Goal: Information Seeking & Learning: Learn about a topic

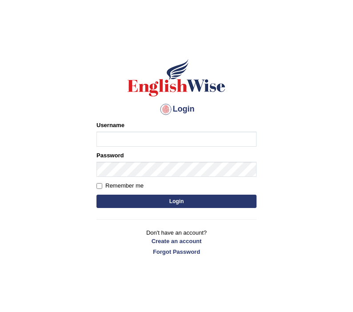
type input "Jazz2315"
click at [141, 200] on button "Login" at bounding box center [176, 201] width 160 height 13
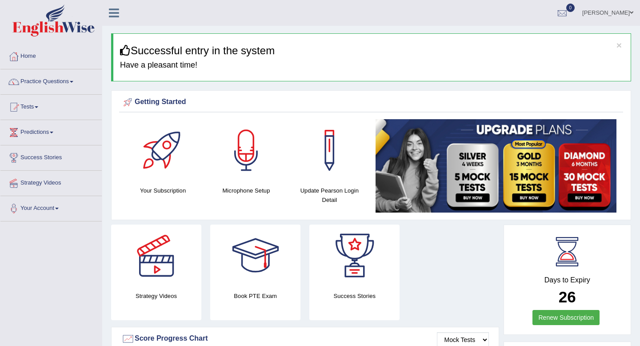
click at [45, 83] on link "Practice Questions" at bounding box center [50, 80] width 101 height 22
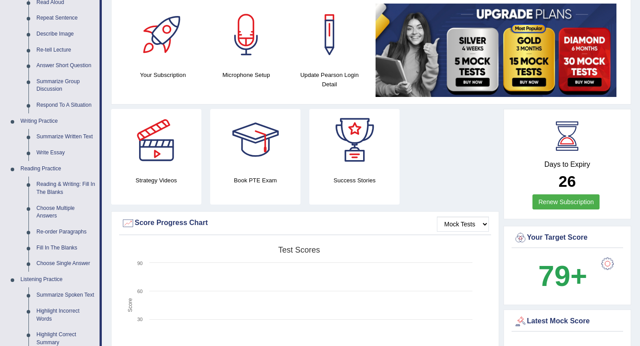
scroll to position [116, 0]
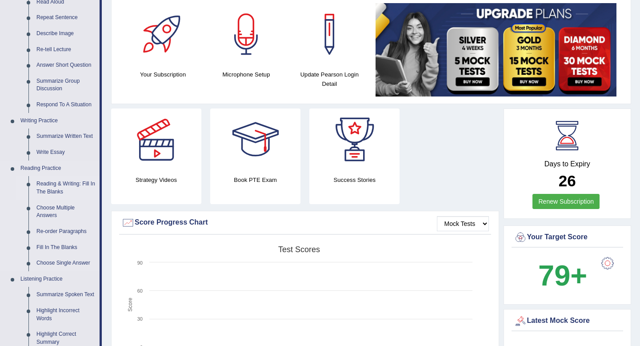
drag, startPoint x: 45, startPoint y: 83, endPoint x: 58, endPoint y: 190, distance: 107.9
click at [58, 190] on link "Reading & Writing: Fill In The Blanks" at bounding box center [65, 188] width 67 height 24
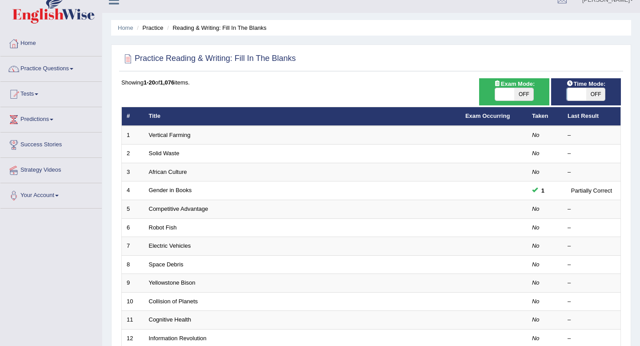
scroll to position [20, 0]
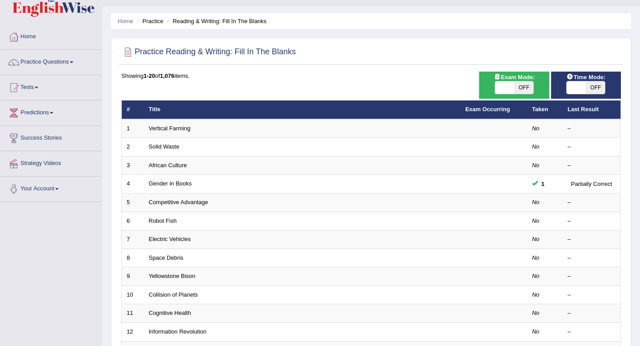
click at [180, 200] on link "Competitive Advantage" at bounding box center [179, 202] width 60 height 7
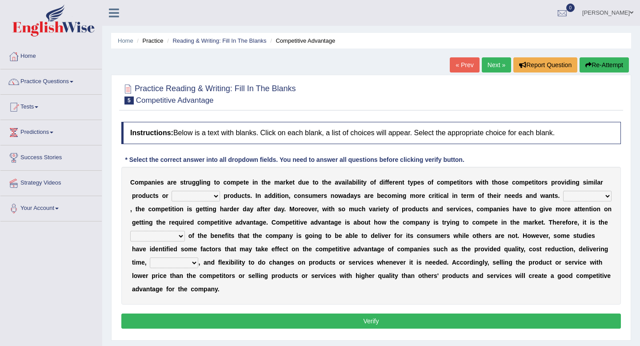
click at [180, 196] on select "constitution restitution substitution institution" at bounding box center [196, 196] width 48 height 11
select select "substitution"
click at [591, 194] on select "However Instead Additionally Therefore" at bounding box center [587, 196] width 48 height 11
select select "Therefore"
click at [159, 235] on select "dissemination ordination determination incarnation" at bounding box center [157, 236] width 55 height 11
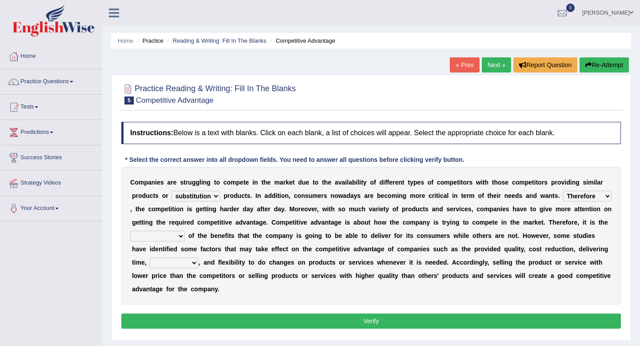
select select "dissemination"
click at [194, 197] on select "constitution restitution substitution institution" at bounding box center [196, 196] width 48 height 11
click at [155, 236] on select "dissemination ordination determination incarnation" at bounding box center [157, 236] width 55 height 11
click at [187, 257] on div "C o m p a n i e s a r e s t r u g g l i n g t o c o m p e t e i n t h e m a r k…" at bounding box center [371, 236] width 500 height 138
click at [186, 260] on select "captivation aggregation deprivation innovation" at bounding box center [174, 262] width 48 height 11
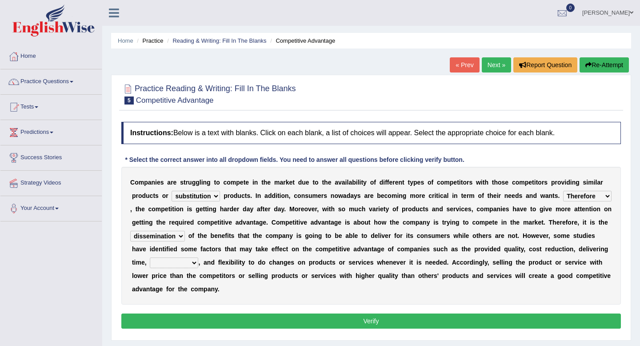
select select "captivation"
click at [229, 317] on button "Verify" at bounding box center [371, 320] width 500 height 15
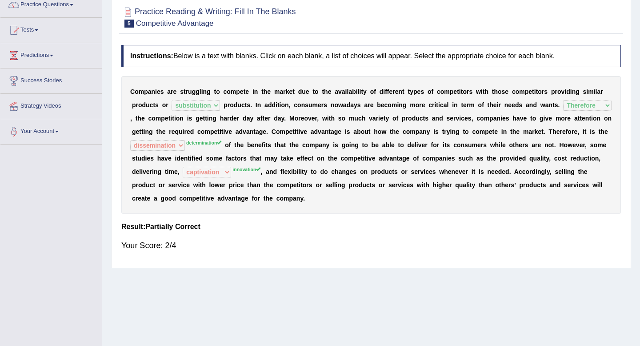
scroll to position [51, 0]
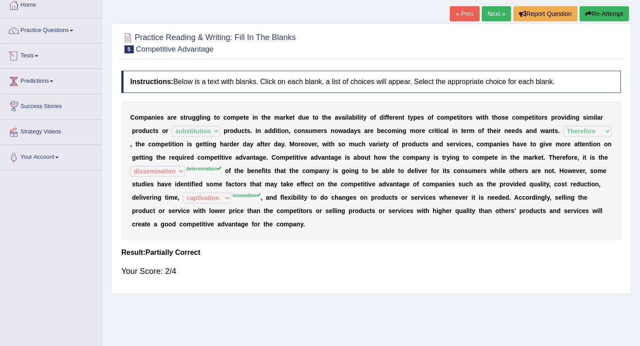
click at [488, 10] on link "Next »" at bounding box center [496, 13] width 29 height 15
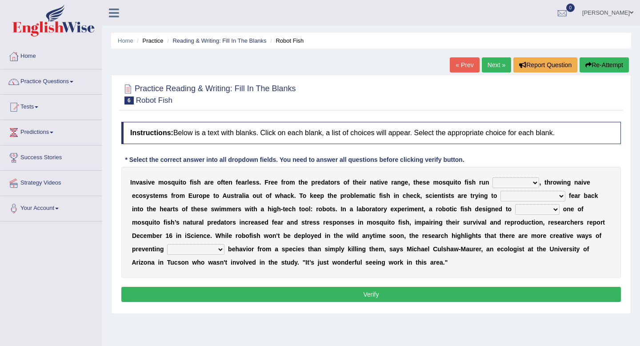
click at [517, 183] on select "occupant flippant rampant concordant" at bounding box center [515, 182] width 47 height 11
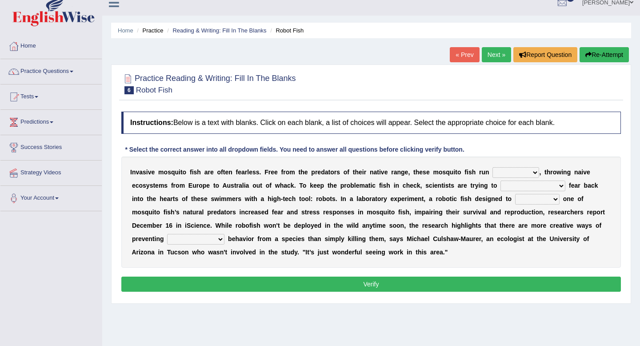
scroll to position [11, 0]
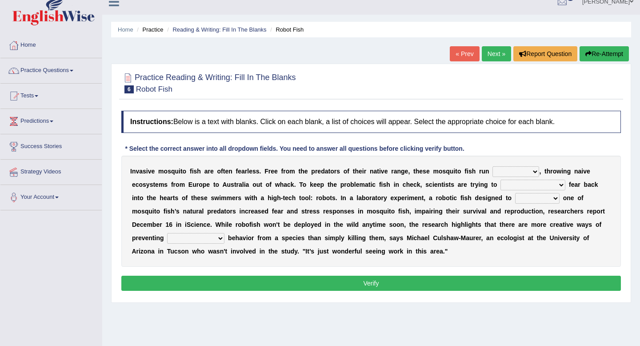
click at [541, 184] on select "accept spike strike drake" at bounding box center [532, 185] width 65 height 11
select select "strike"
click at [526, 187] on select "accept spike strike drake" at bounding box center [532, 185] width 65 height 11
click at [520, 195] on select "bequest mimic battle conquest" at bounding box center [537, 198] width 44 height 11
click at [167, 241] on select "unprivileged unprecedented uncharted unwanted" at bounding box center [195, 238] width 57 height 11
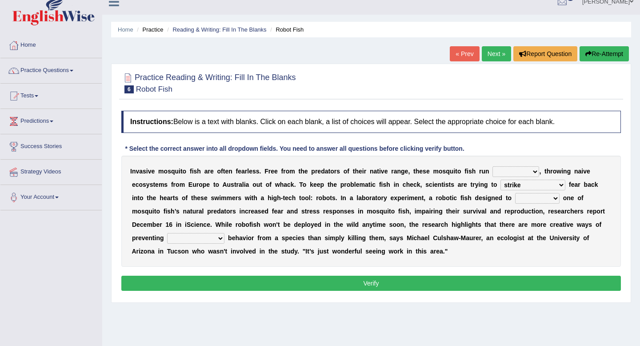
select select "unwanted"
click at [510, 169] on select "occupant flippant rampant concordant" at bounding box center [515, 171] width 47 height 11
select select "rampant"
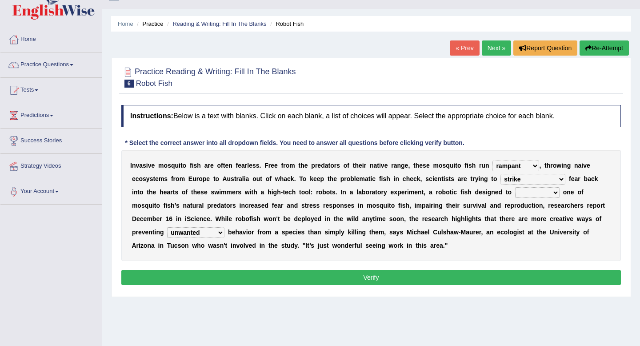
click at [524, 189] on select "bequest mimic battle conquest" at bounding box center [537, 192] width 44 height 11
select select "mimic"
click at [378, 276] on button "Verify" at bounding box center [371, 277] width 500 height 15
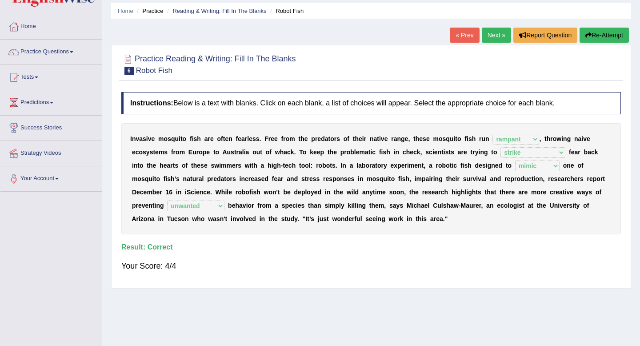
scroll to position [30, 0]
click at [499, 32] on link "Next »" at bounding box center [496, 34] width 29 height 15
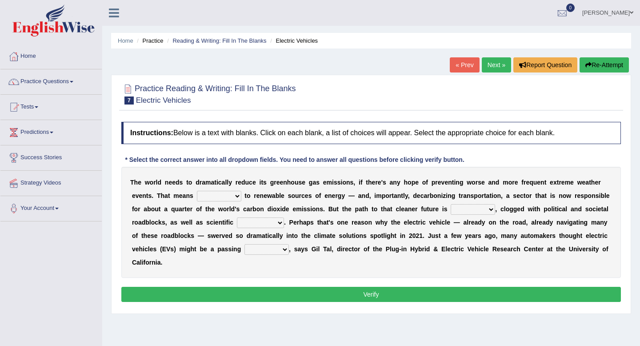
click at [218, 195] on select "grafting drafting crafting shifting" at bounding box center [219, 196] width 44 height 11
select select "shifting"
click at [473, 210] on select "daunting daunted daunt dauntless" at bounding box center [473, 209] width 44 height 11
select select "daunting"
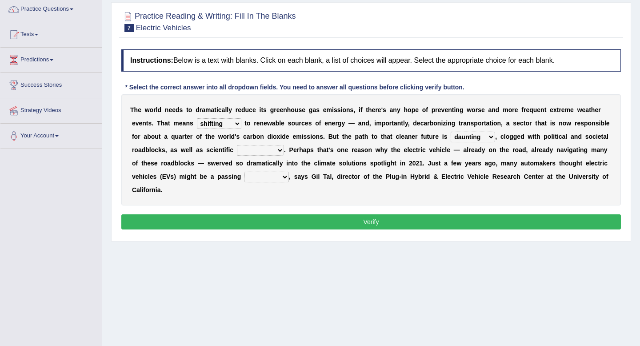
scroll to position [73, 0]
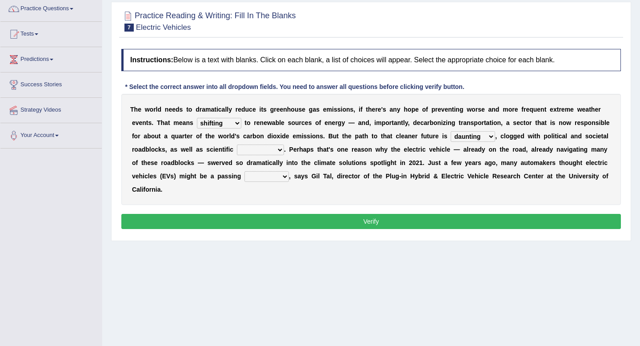
click at [256, 153] on select "spectacles obstacles tentacles receptacles" at bounding box center [260, 149] width 47 height 11
select select "obstacles"
click at [279, 155] on select "spectacles obstacles tentacles receptacles" at bounding box center [260, 149] width 47 height 11
click at [272, 177] on select "fad gad tad lad" at bounding box center [266, 176] width 44 height 11
select select "fad"
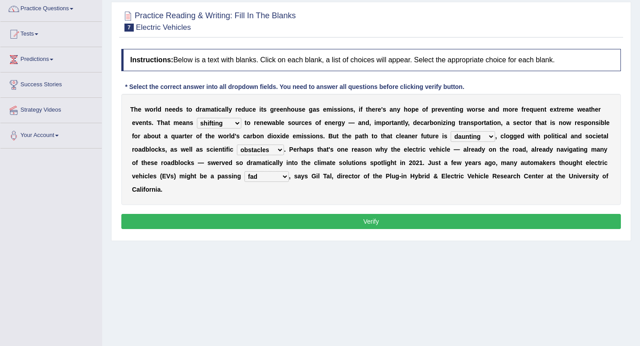
click at [256, 222] on button "Verify" at bounding box center [371, 221] width 500 height 15
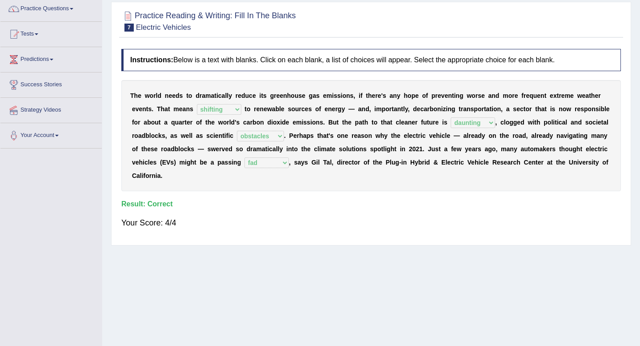
scroll to position [0, 0]
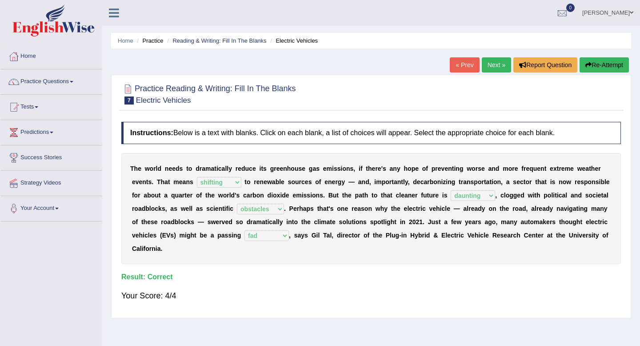
click at [490, 63] on link "Next »" at bounding box center [496, 64] width 29 height 15
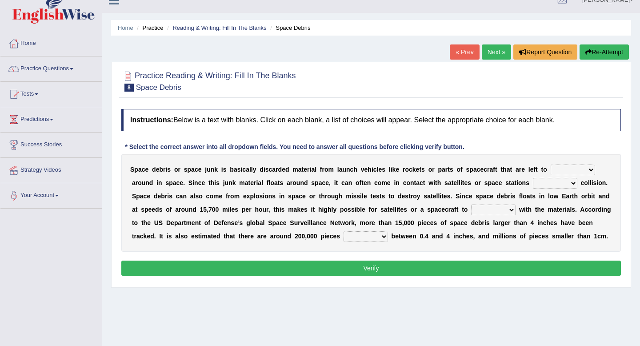
scroll to position [13, 0]
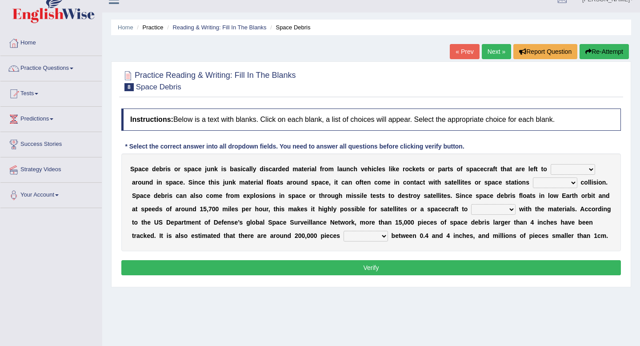
click at [566, 165] on select "twist center roam loll" at bounding box center [573, 169] width 44 height 11
select select "roam"
click at [545, 190] on div "S p a c e d e b r i s o r s p a c e j u n k i s b a s i c a l l y d i s c a r d…" at bounding box center [371, 202] width 500 height 98
click at [546, 187] on select "risks risk risked risking" at bounding box center [555, 182] width 44 height 11
click at [560, 180] on select "risks risk risked risking" at bounding box center [555, 182] width 44 height 11
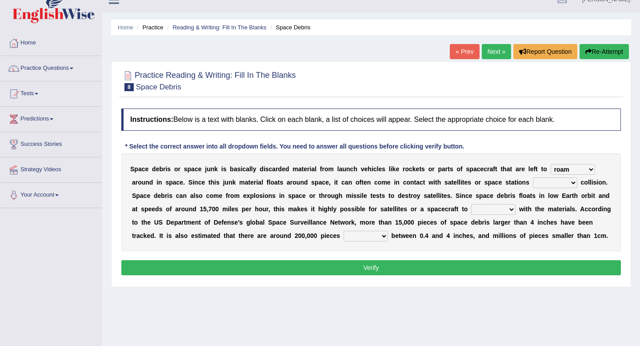
select select "risk"
click at [484, 212] on select "collect collate collide collocate" at bounding box center [493, 209] width 44 height 11
select select "collide"
click at [369, 234] on select "sized sizing size sizes" at bounding box center [366, 236] width 44 height 11
select select "sizing"
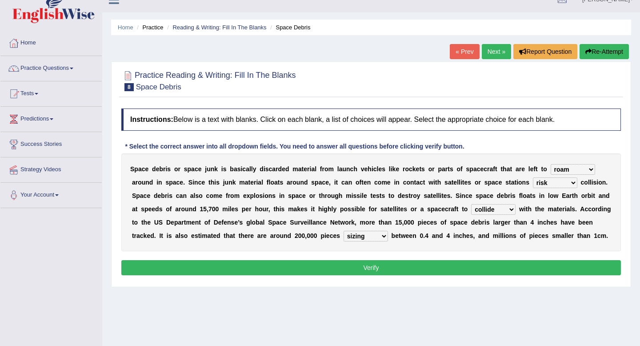
click at [357, 271] on button "Verify" at bounding box center [371, 267] width 500 height 15
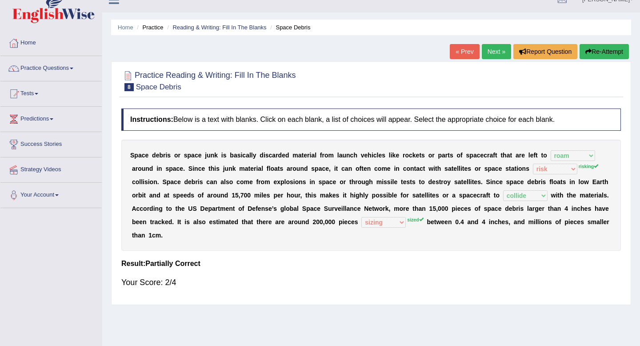
click at [473, 54] on link "« Prev" at bounding box center [464, 51] width 29 height 15
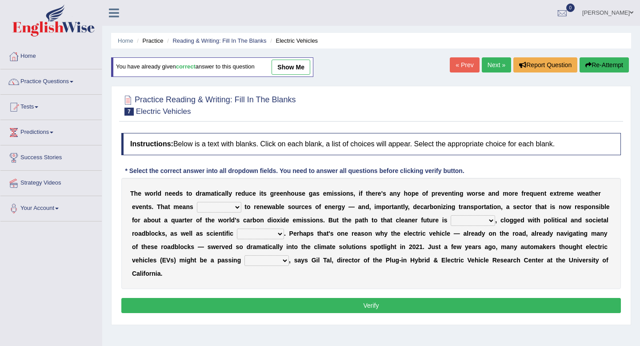
click at [488, 63] on link "Next »" at bounding box center [496, 64] width 29 height 15
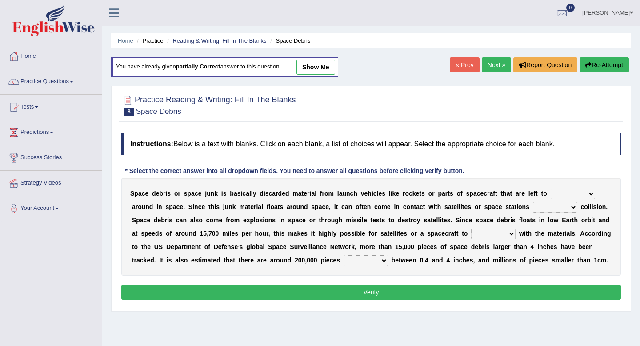
click at [490, 66] on link "Next »" at bounding box center [496, 64] width 29 height 15
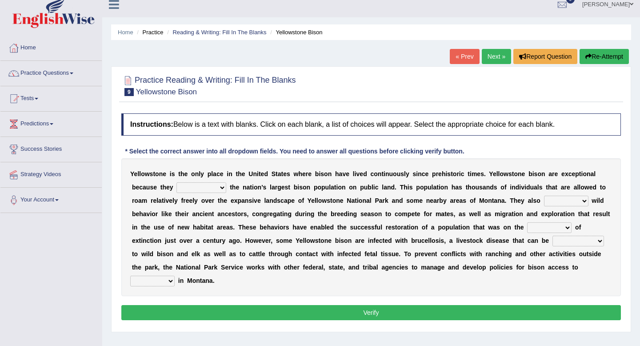
scroll to position [9, 0]
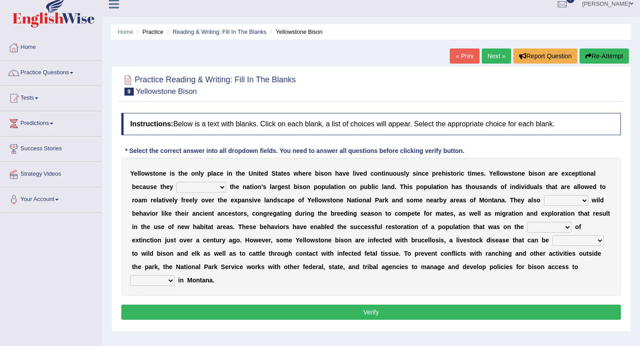
click at [215, 185] on select "congregate comprise consist compromise" at bounding box center [201, 187] width 50 height 11
select select "comprise"
click at [214, 184] on select "congregate comprise consist compromise" at bounding box center [201, 187] width 50 height 11
click at [582, 197] on select "exhibit disregard resist encourage" at bounding box center [566, 200] width 44 height 11
select select "exhibit"
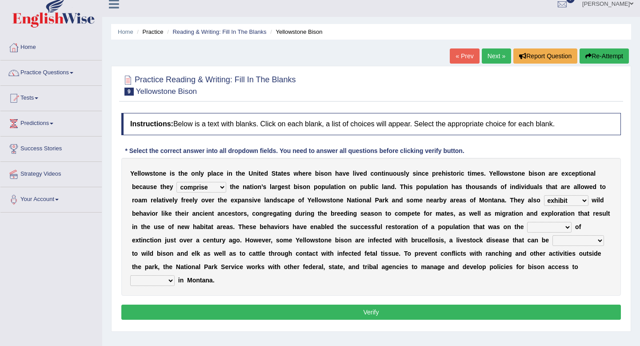
scroll to position [10, 0]
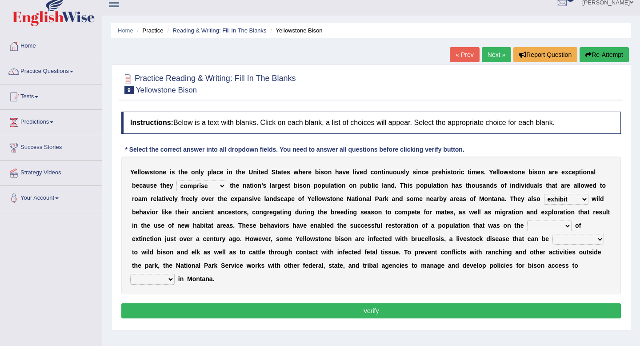
click at [560, 229] on select "brine brink danger brindle" at bounding box center [549, 225] width 44 height 11
select select "danger"
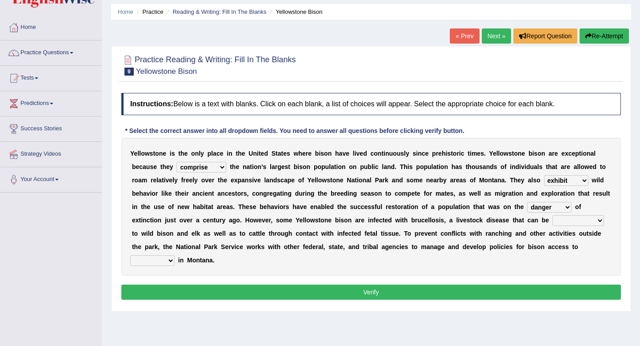
scroll to position [31, 0]
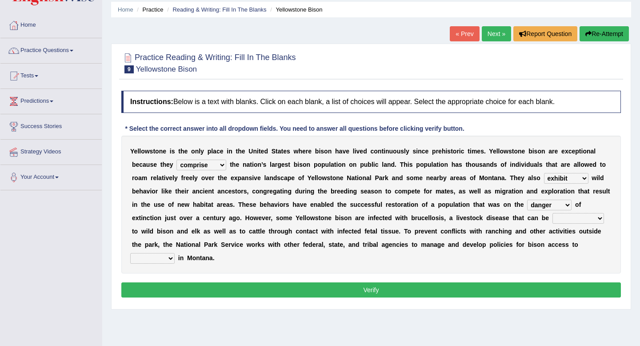
click at [580, 219] on select "transplanted transported transgressed transmitted" at bounding box center [578, 218] width 52 height 11
select select "transmitted"
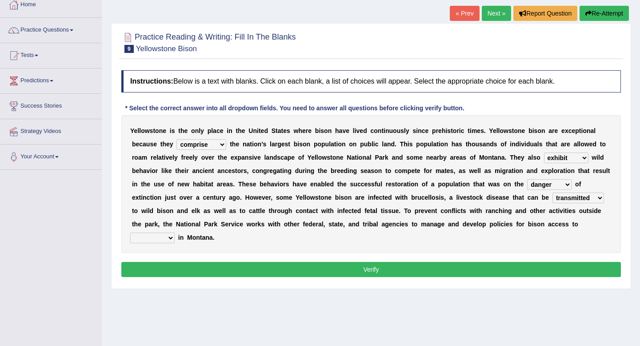
scroll to position [53, 0]
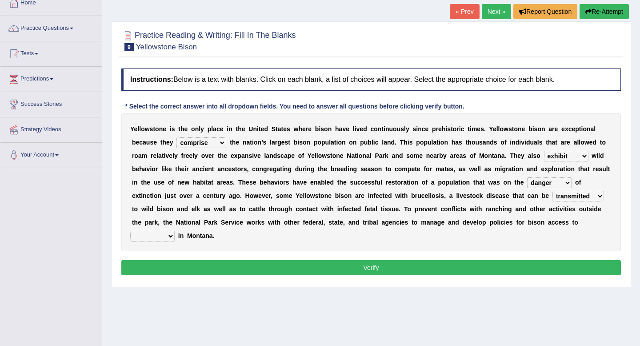
click at [149, 239] on select "habitat habitat habitant food" at bounding box center [152, 236] width 44 height 11
click at [158, 233] on select "habitat habitat habitant food" at bounding box center [152, 236] width 44 height 11
select select "habitat"
click at [176, 267] on button "Verify" at bounding box center [371, 267] width 500 height 15
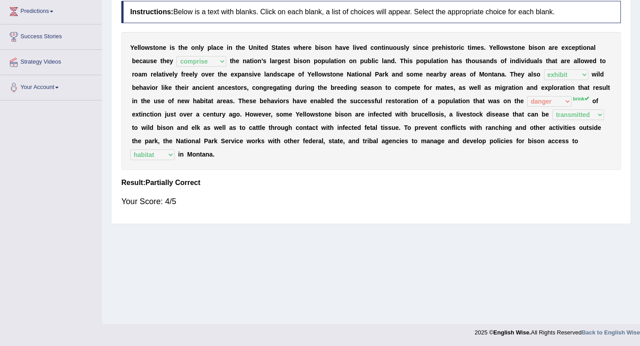
scroll to position [0, 0]
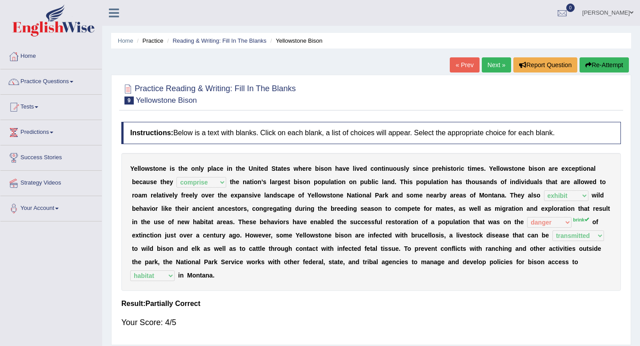
click at [491, 60] on link "Next »" at bounding box center [496, 64] width 29 height 15
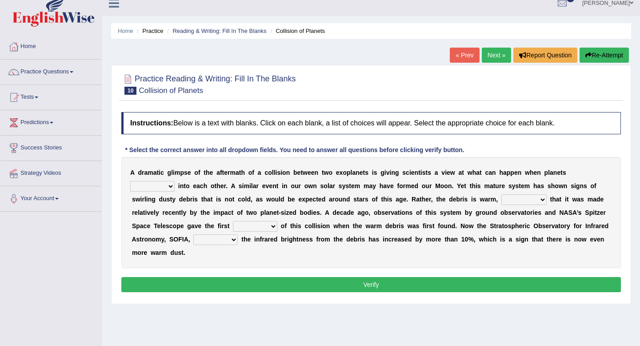
scroll to position [10, 0]
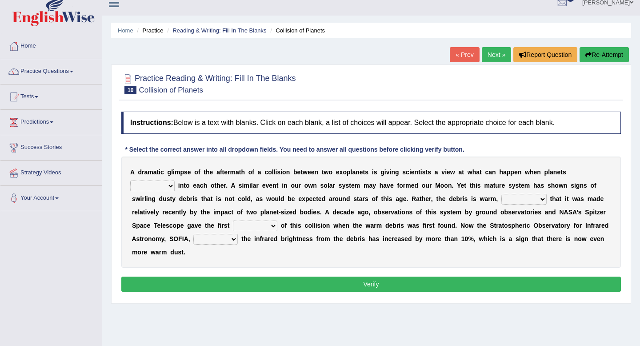
click at [142, 188] on select "crash explore roam implode" at bounding box center [152, 185] width 44 height 11
click at [156, 186] on select "crash explore roam implode" at bounding box center [152, 185] width 44 height 11
select select "crash"
click at [536, 202] on select "reinforcing sentencing forging conducing" at bounding box center [523, 199] width 45 height 11
click at [261, 227] on select "pints faints hints taints" at bounding box center [255, 225] width 44 height 11
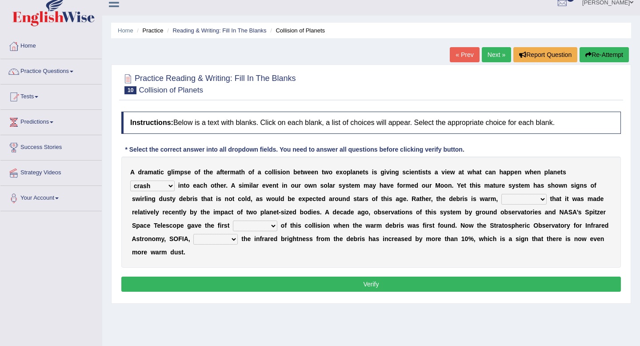
select select "hints"
click at [223, 238] on select "concealed revealed repealed unsealed" at bounding box center [215, 239] width 44 height 11
select select "revealed"
click at [523, 196] on select "reinforcing sentencing forging conducing" at bounding box center [523, 199] width 45 height 11
select select "forging"
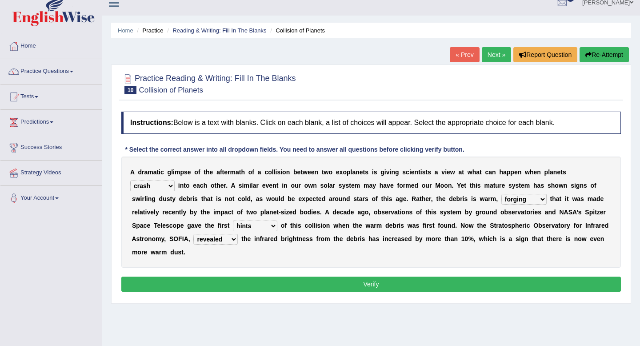
click at [215, 286] on button "Verify" at bounding box center [371, 283] width 500 height 15
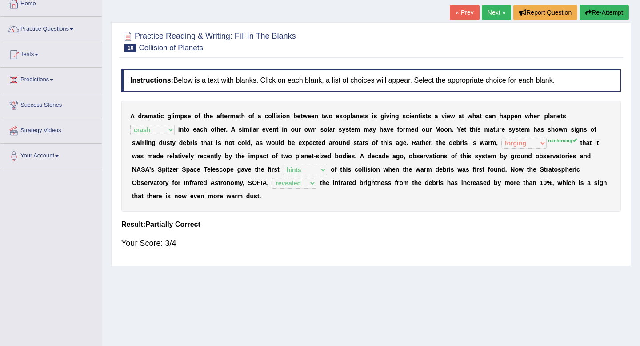
scroll to position [0, 0]
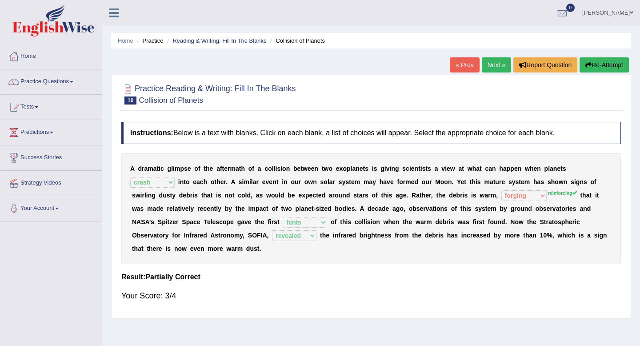
click at [501, 60] on link "Next »" at bounding box center [496, 64] width 29 height 15
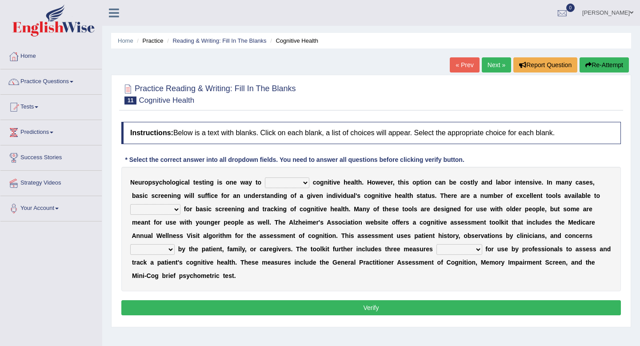
click at [284, 184] on select "obsess assess possess access" at bounding box center [287, 182] width 44 height 11
select select "assess"
click at [148, 208] on select "stationers practitioners petitioners questioners" at bounding box center [155, 209] width 50 height 11
select select "practitioners"
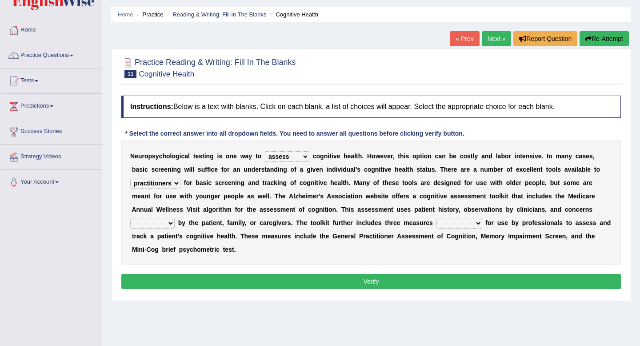
scroll to position [32, 0]
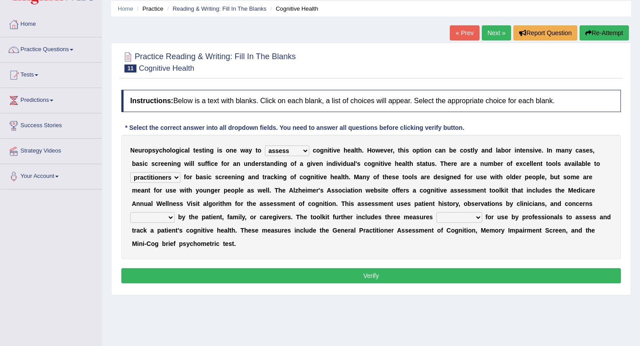
click at [163, 220] on select "raised rising arising praised" at bounding box center [152, 217] width 44 height 11
select select "raised"
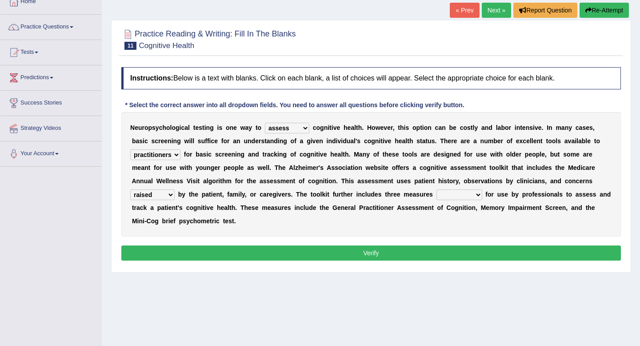
scroll to position [55, 0]
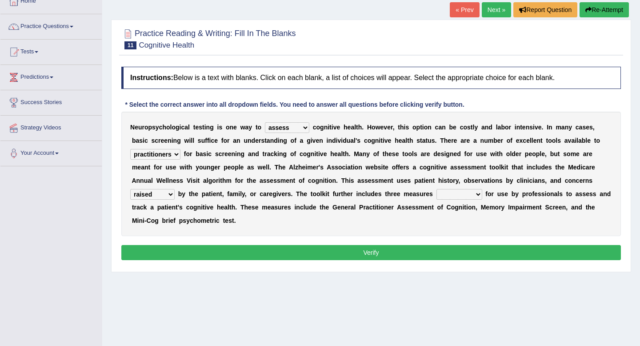
click at [456, 196] on select "validated intimidated dilapidated antedated" at bounding box center [459, 194] width 46 height 11
select select "validated"
click at [378, 254] on button "Verify" at bounding box center [371, 252] width 500 height 15
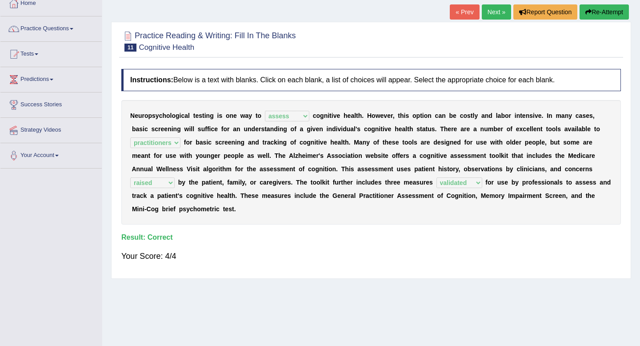
scroll to position [0, 0]
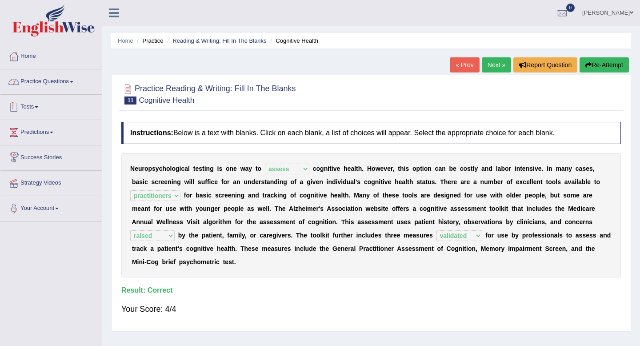
click at [32, 69] on li "Home" at bounding box center [50, 56] width 101 height 25
click at [36, 85] on link "Practice Questions" at bounding box center [50, 80] width 101 height 22
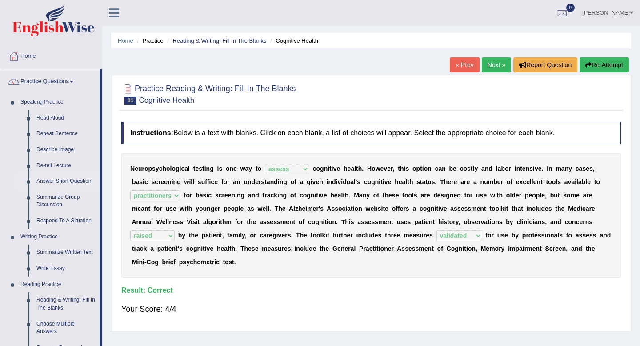
scroll to position [152, 0]
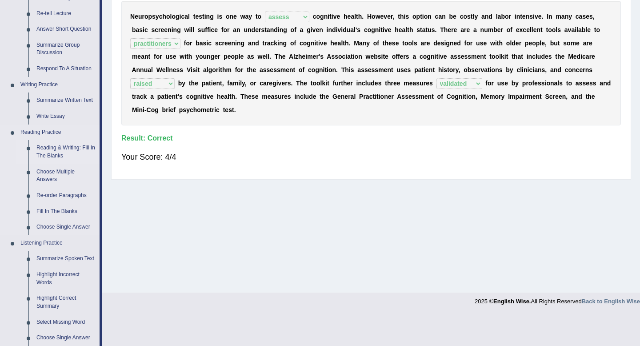
click at [62, 153] on link "Reading & Writing: Fill In The Blanks" at bounding box center [65, 152] width 67 height 24
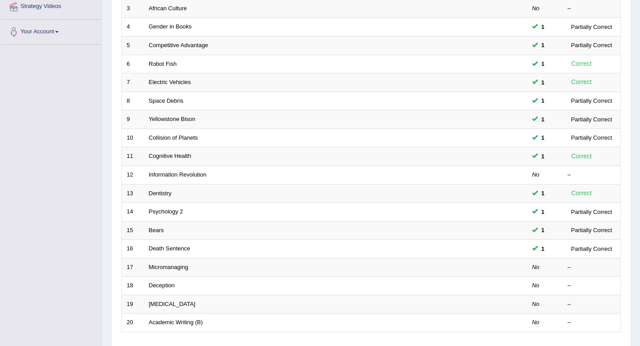
scroll to position [215, 0]
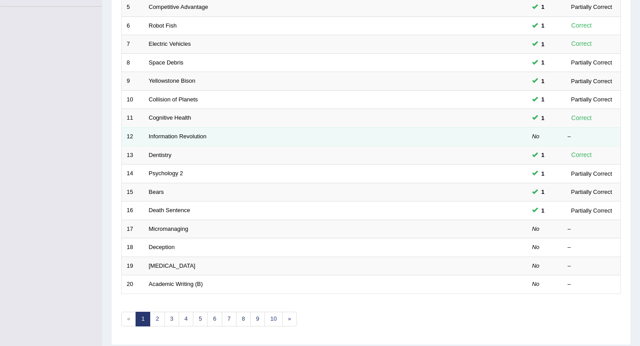
click at [194, 140] on td "Information Revolution" at bounding box center [302, 136] width 316 height 19
click at [193, 140] on link "Information Revolution" at bounding box center [178, 136] width 58 height 7
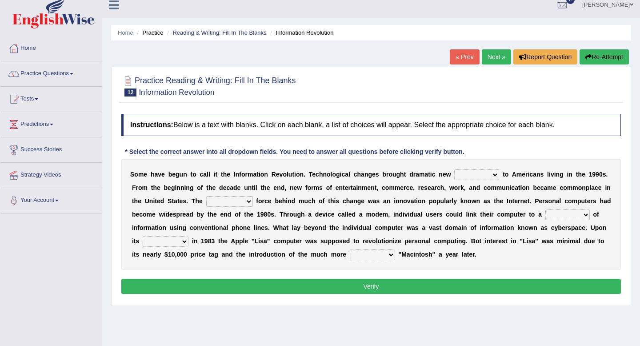
scroll to position [8, 0]
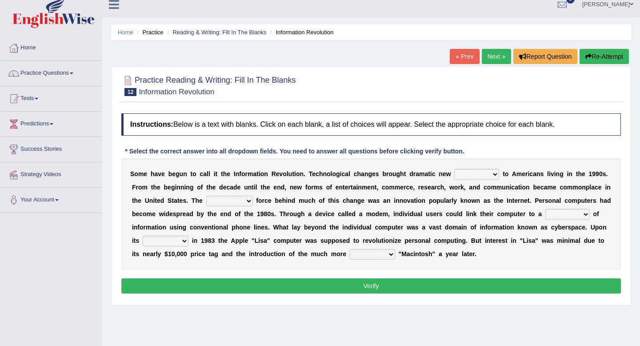
click at [483, 176] on select "challenges puzzles options confusion" at bounding box center [476, 174] width 45 height 11
select select "challenges"
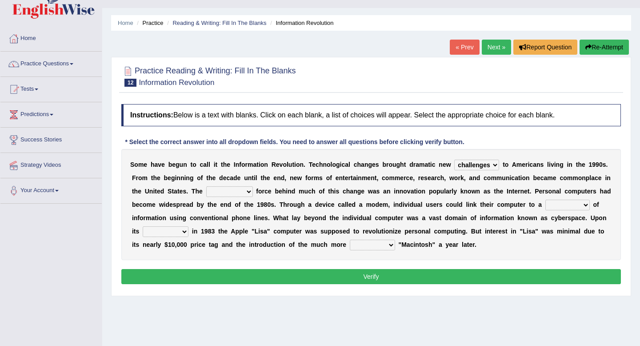
scroll to position [21, 0]
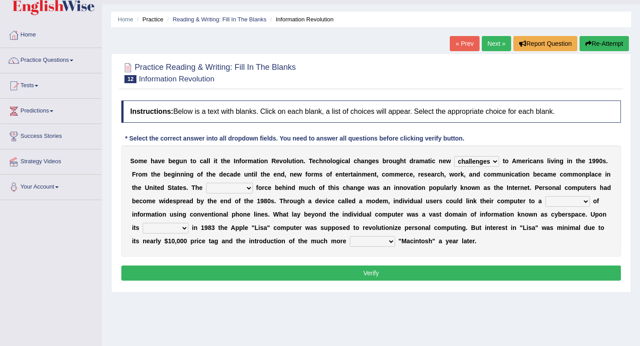
click at [252, 188] on select "unremitting uninspiring driving insinuating" at bounding box center [229, 188] width 47 height 11
select select "driving"
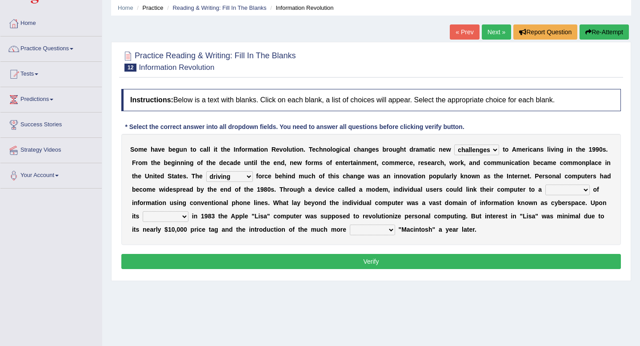
click at [589, 186] on select "magnitude bulk wealth volume" at bounding box center [567, 189] width 44 height 11
select select "bulk"
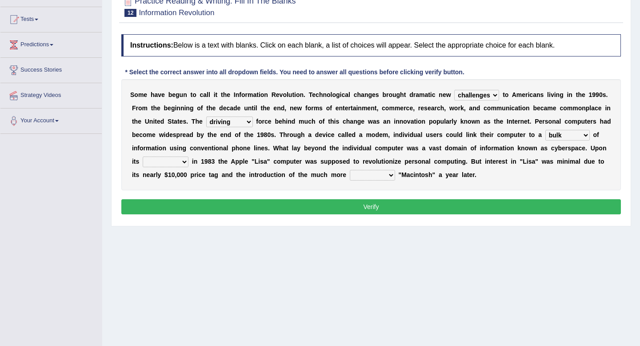
scroll to position [92, 0]
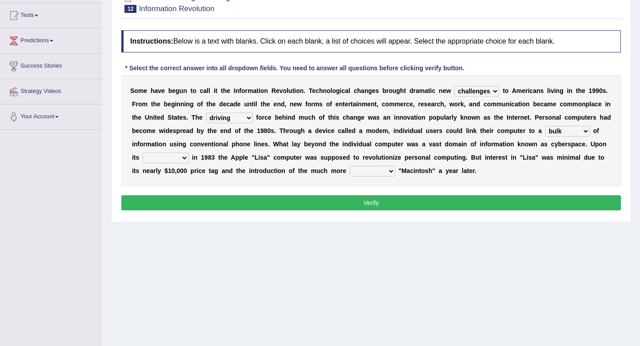
click at [184, 156] on select "relief release publication emission" at bounding box center [166, 157] width 46 height 11
click at [395, 169] on select "convenient affordable advanced formidable" at bounding box center [372, 171] width 45 height 11
select select "affordable"
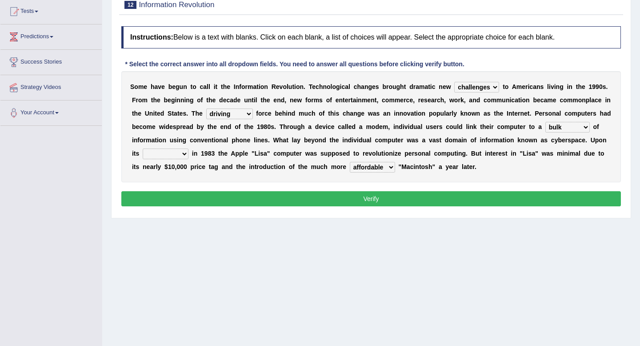
click at [177, 152] on select "relief release publication emission" at bounding box center [166, 153] width 46 height 11
select select "release"
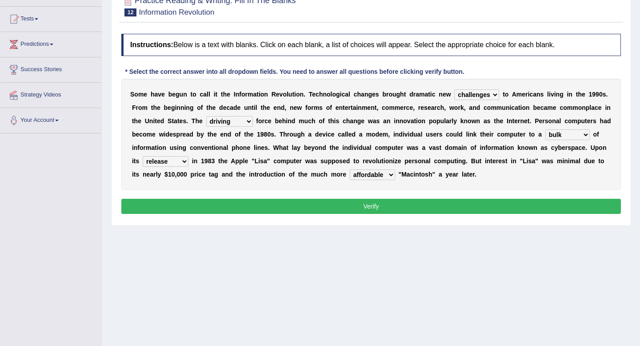
scroll to position [87, 0]
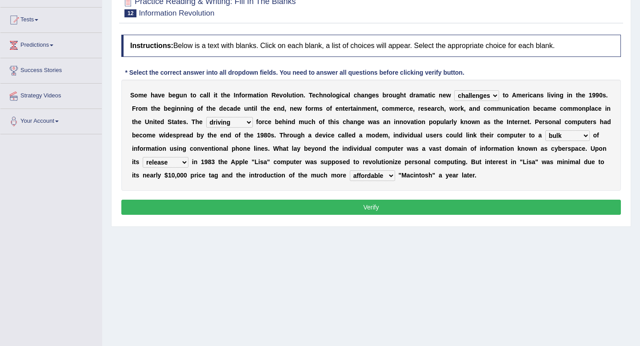
click at [271, 203] on button "Verify" at bounding box center [371, 207] width 500 height 15
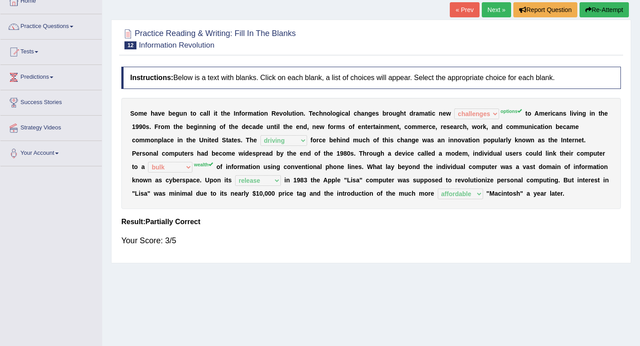
scroll to position [0, 0]
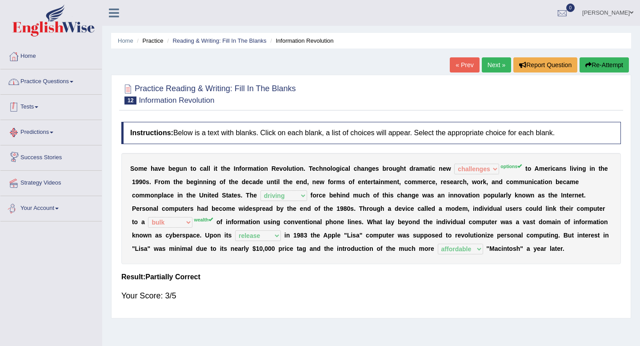
click at [56, 83] on link "Practice Questions" at bounding box center [50, 80] width 101 height 22
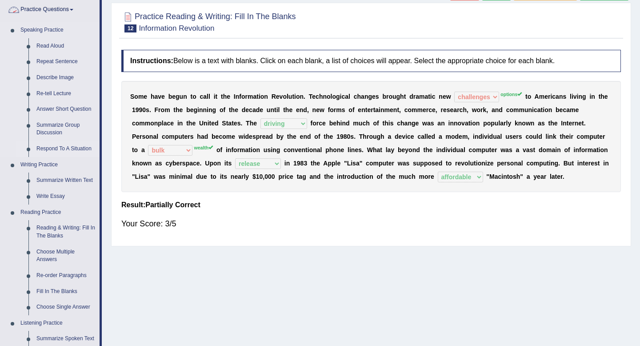
scroll to position [207, 0]
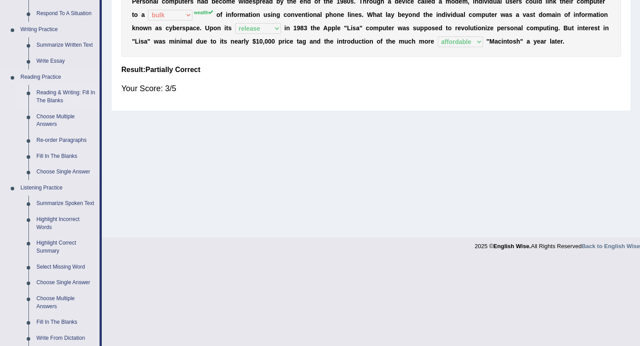
click at [55, 85] on link "Reading & Writing: Fill In The Blanks" at bounding box center [65, 97] width 67 height 24
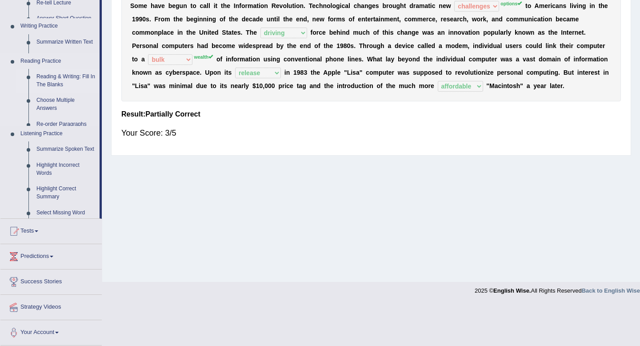
scroll to position [121, 0]
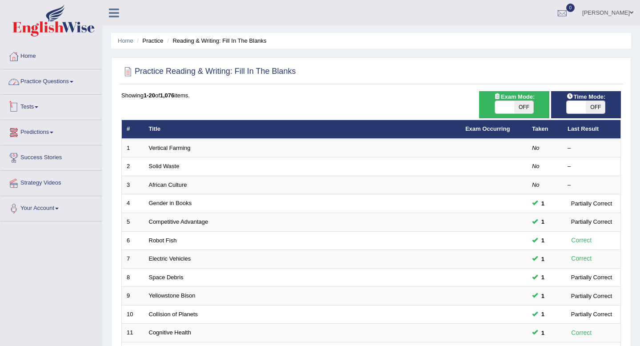
click at [44, 84] on link "Practice Questions" at bounding box center [50, 80] width 101 height 22
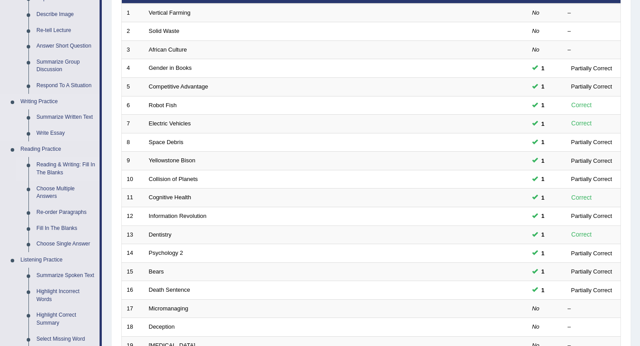
scroll to position [204, 0]
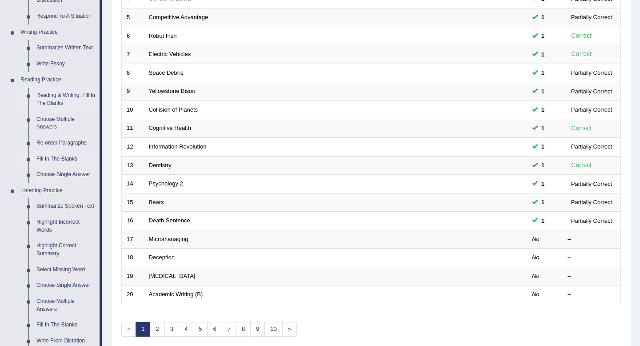
click at [48, 156] on link "Fill In The Blanks" at bounding box center [65, 159] width 67 height 16
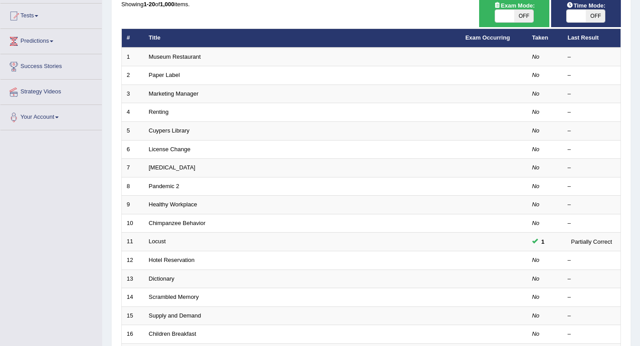
scroll to position [96, 0]
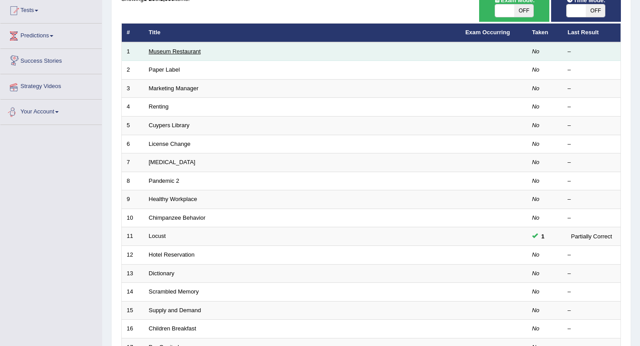
click at [154, 50] on link "Museum Restaurant" at bounding box center [175, 51] width 52 height 7
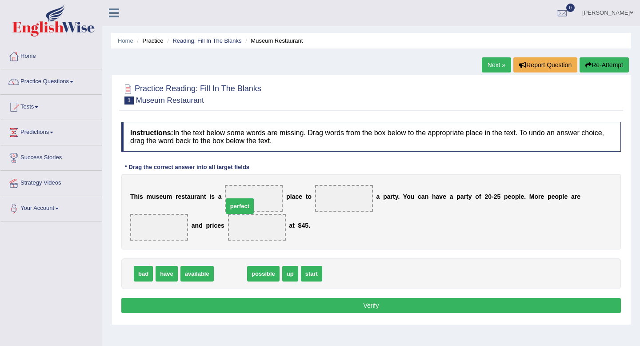
drag, startPoint x: 229, startPoint y: 269, endPoint x: 243, endPoint y: 196, distance: 74.6
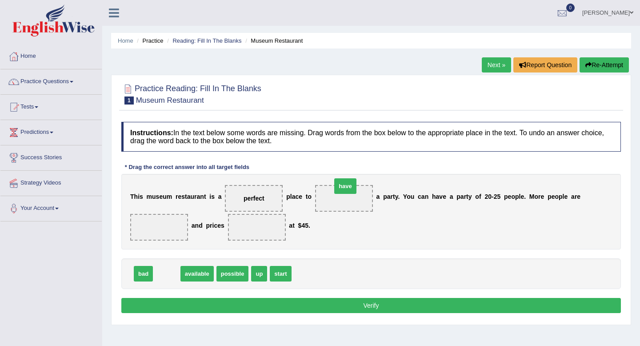
drag, startPoint x: 167, startPoint y: 277, endPoint x: 345, endPoint y: 189, distance: 199.0
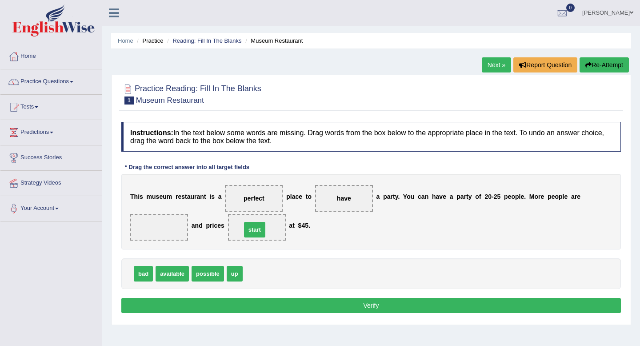
drag, startPoint x: 258, startPoint y: 277, endPoint x: 256, endPoint y: 232, distance: 45.4
click at [222, 274] on span "available" at bounding box center [225, 274] width 33 height 16
drag, startPoint x: 172, startPoint y: 272, endPoint x: 156, endPoint y: 226, distance: 48.9
click at [195, 306] on button "Verify" at bounding box center [371, 305] width 500 height 15
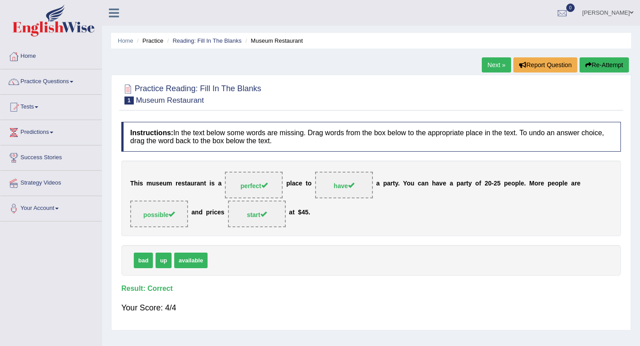
click at [494, 64] on link "Next »" at bounding box center [496, 64] width 29 height 15
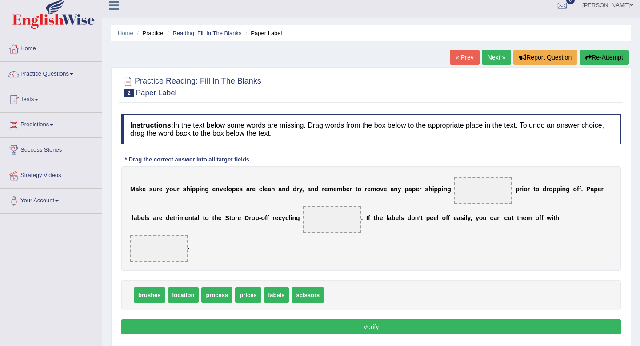
scroll to position [8, 0]
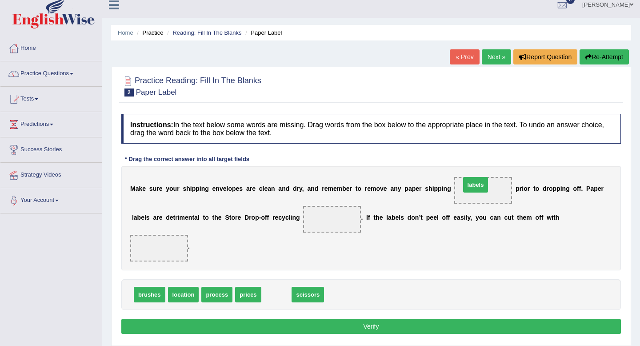
drag, startPoint x: 279, startPoint y: 296, endPoint x: 480, endPoint y: 187, distance: 228.5
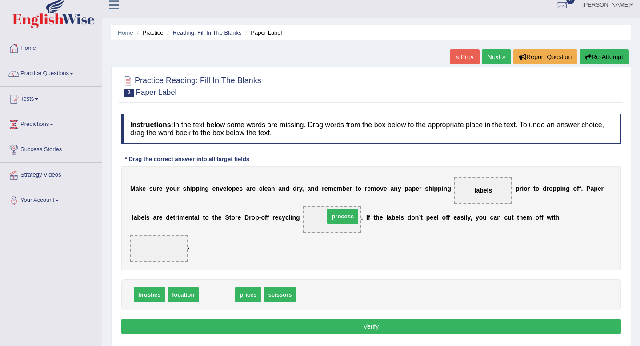
drag, startPoint x: 211, startPoint y: 300, endPoint x: 335, endPoint y: 222, distance: 146.4
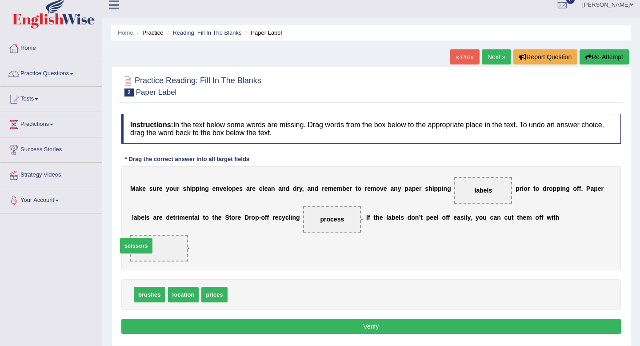
drag, startPoint x: 250, startPoint y: 293, endPoint x: 155, endPoint y: 247, distance: 105.7
click at [314, 324] on button "Verify" at bounding box center [371, 326] width 500 height 15
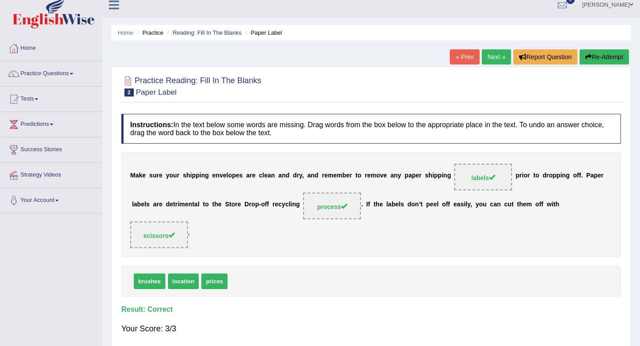
click at [490, 57] on link "Next »" at bounding box center [496, 56] width 29 height 15
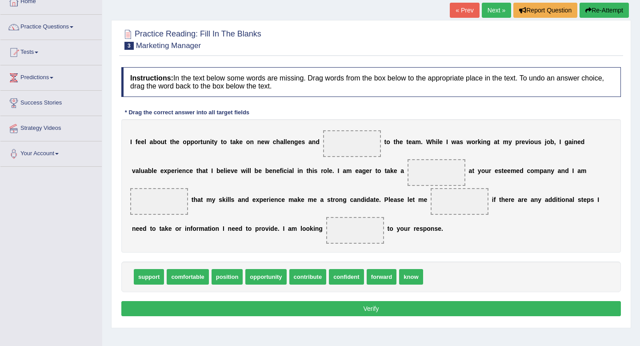
scroll to position [55, 0]
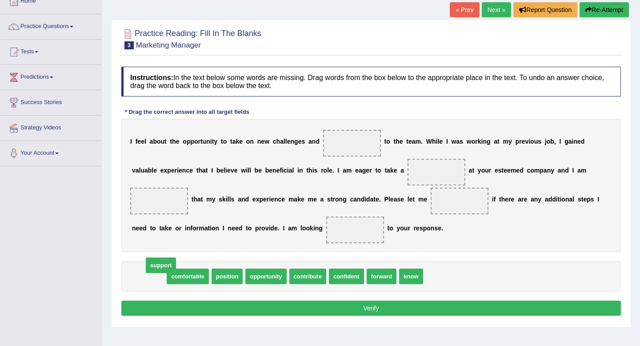
drag, startPoint x: 148, startPoint y: 277, endPoint x: 153, endPoint y: 270, distance: 8.5
click at [236, 273] on span "opportunity" at bounding box center [232, 276] width 41 height 16
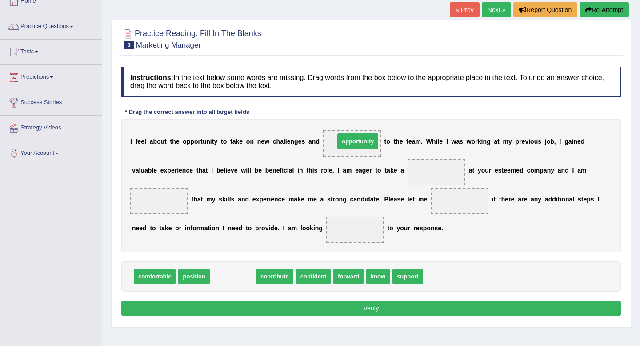
drag, startPoint x: 242, startPoint y: 280, endPoint x: 366, endPoint y: 146, distance: 183.0
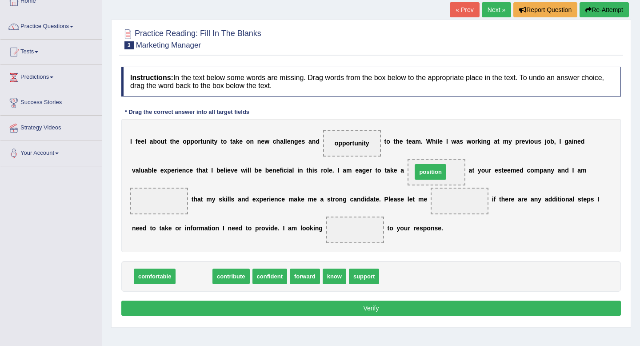
drag, startPoint x: 196, startPoint y: 275, endPoint x: 439, endPoint y: 168, distance: 265.7
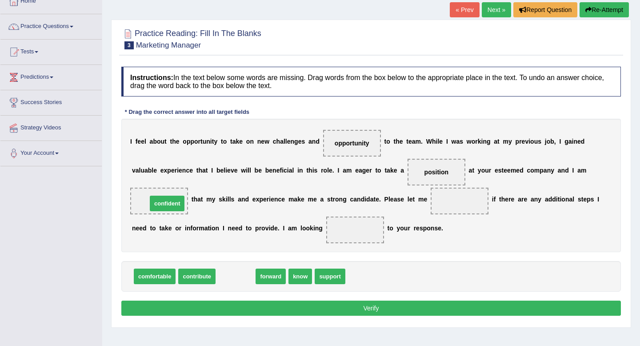
drag, startPoint x: 234, startPoint y: 278, endPoint x: 158, endPoint y: 201, distance: 107.8
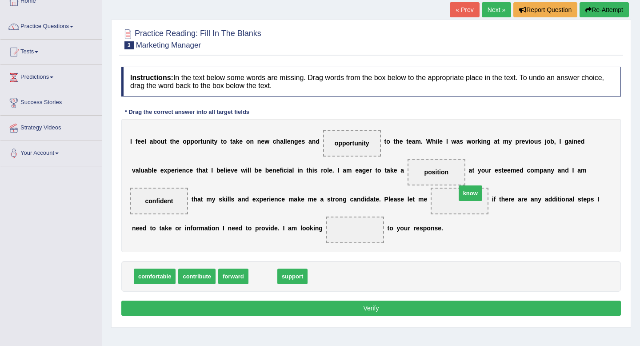
drag, startPoint x: 267, startPoint y: 277, endPoint x: 474, endPoint y: 194, distance: 223.2
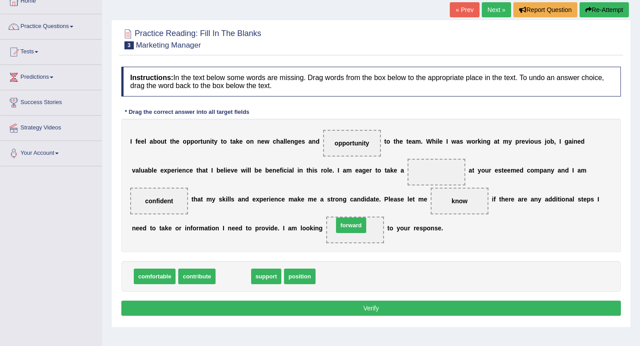
drag, startPoint x: 230, startPoint y: 277, endPoint x: 349, endPoint y: 225, distance: 130.4
click at [306, 306] on button "Verify" at bounding box center [371, 307] width 500 height 15
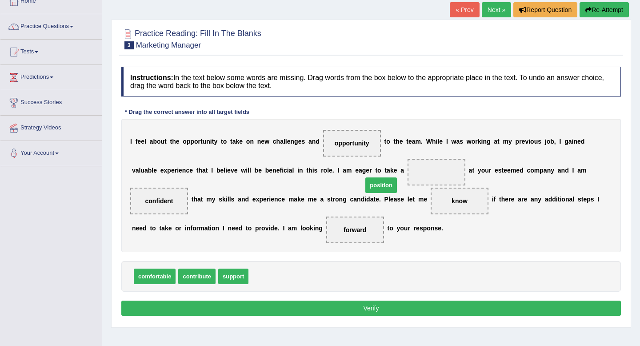
drag, startPoint x: 268, startPoint y: 276, endPoint x: 394, endPoint y: 177, distance: 159.9
click at [244, 307] on button "Verify" at bounding box center [371, 307] width 500 height 15
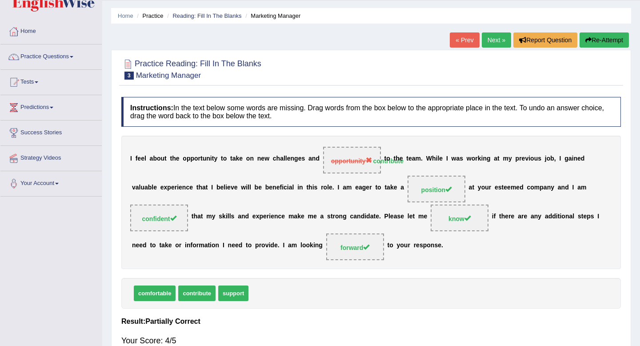
scroll to position [24, 0]
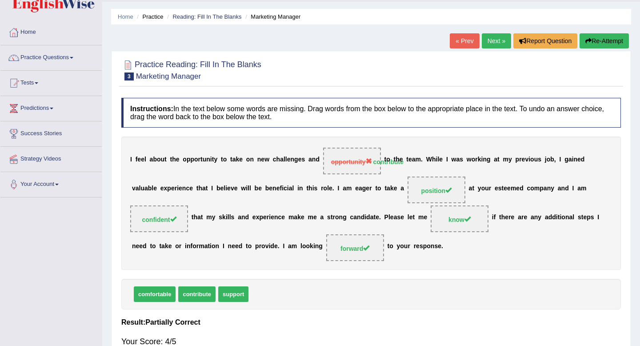
click at [493, 41] on link "Next »" at bounding box center [496, 40] width 29 height 15
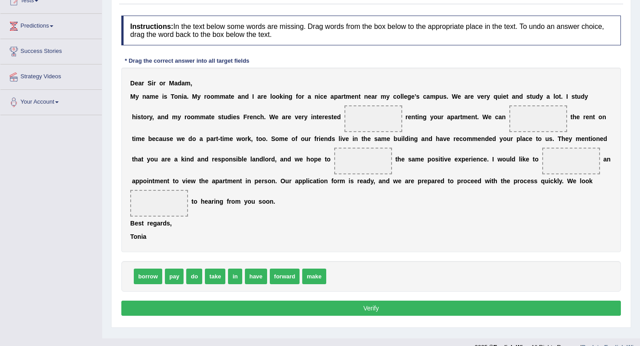
scroll to position [111, 0]
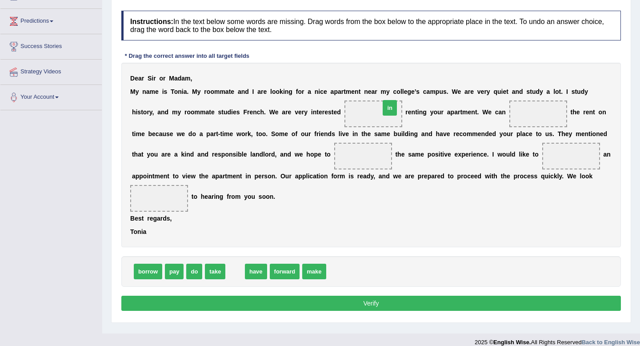
drag, startPoint x: 235, startPoint y: 270, endPoint x: 388, endPoint y: 110, distance: 221.9
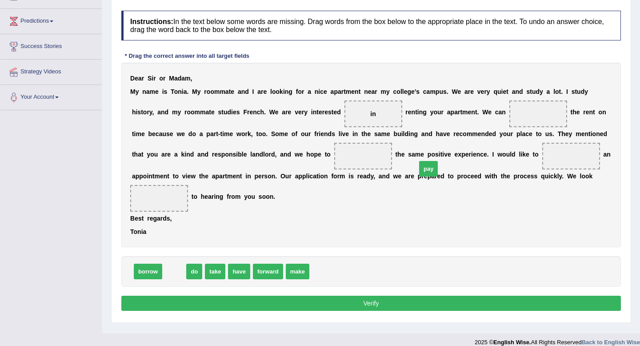
drag, startPoint x: 178, startPoint y: 273, endPoint x: 435, endPoint y: 166, distance: 278.7
click at [435, 166] on span "pay" at bounding box center [428, 169] width 19 height 16
drag, startPoint x: 173, startPoint y: 272, endPoint x: 529, endPoint y: 110, distance: 391.2
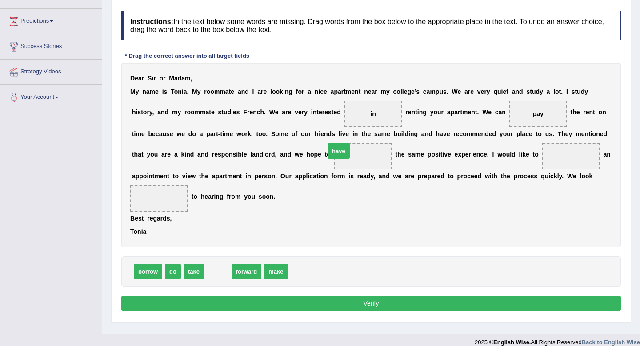
drag, startPoint x: 226, startPoint y: 271, endPoint x: 361, endPoint y: 156, distance: 177.5
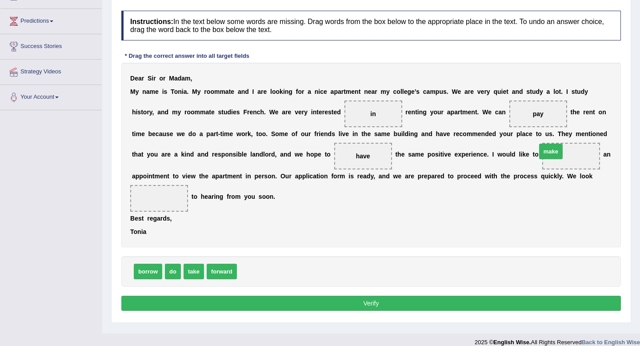
drag, startPoint x: 254, startPoint y: 275, endPoint x: 558, endPoint y: 154, distance: 327.4
drag, startPoint x: 217, startPoint y: 274, endPoint x: 163, endPoint y: 203, distance: 89.4
click at [211, 299] on button "Verify" at bounding box center [371, 303] width 500 height 15
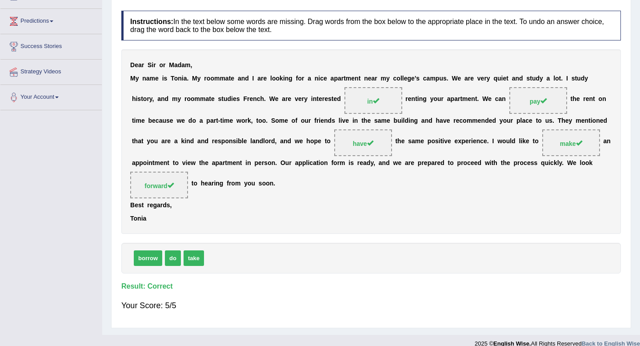
scroll to position [0, 0]
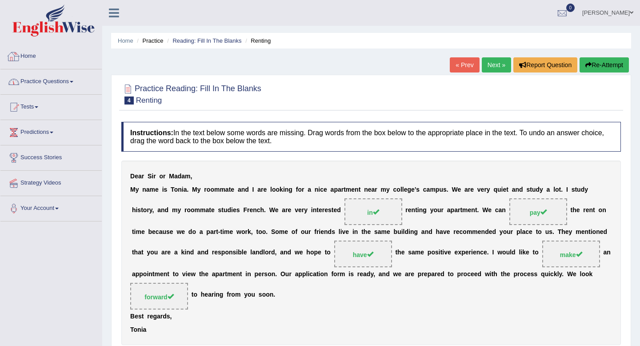
click at [30, 85] on link "Practice Questions" at bounding box center [50, 80] width 101 height 22
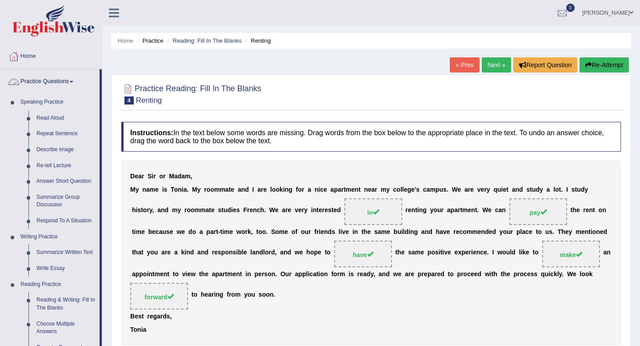
scroll to position [184, 0]
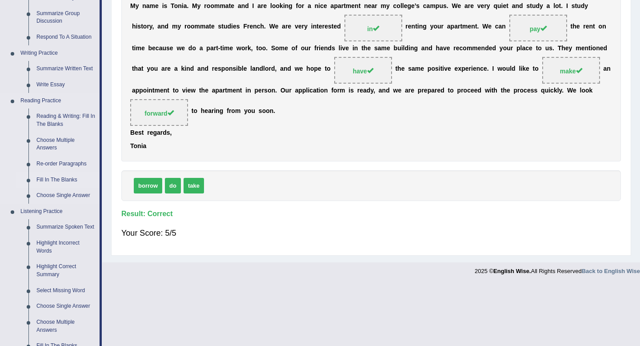
click at [60, 181] on link "Fill In The Blanks" at bounding box center [65, 180] width 67 height 16
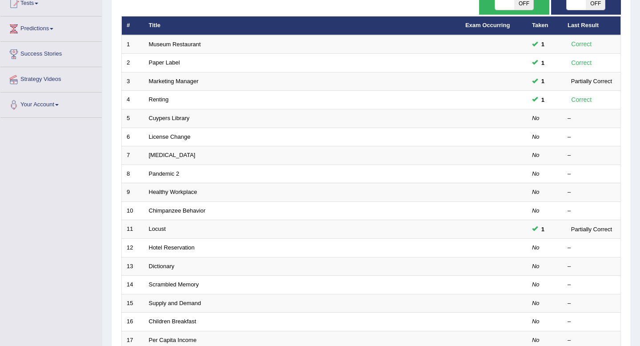
scroll to position [105, 0]
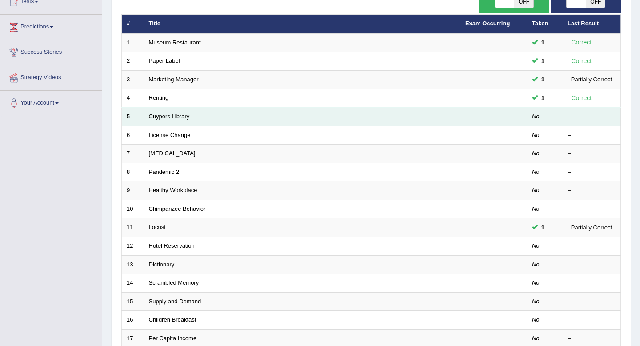
click at [170, 116] on link "Cuypers Library" at bounding box center [169, 116] width 41 height 7
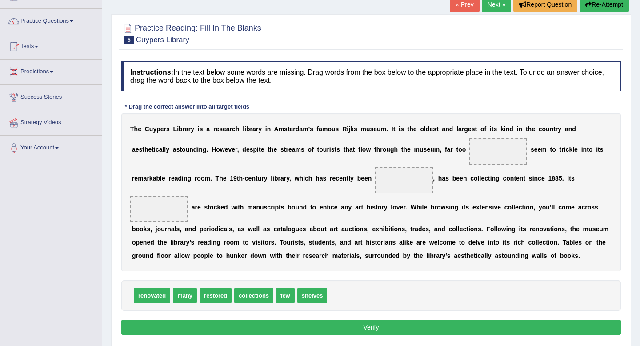
scroll to position [68, 0]
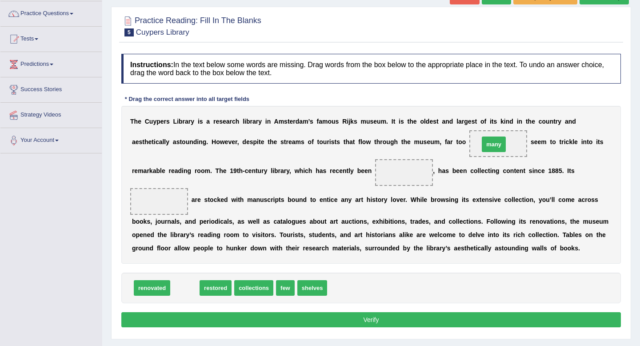
drag, startPoint x: 188, startPoint y: 289, endPoint x: 497, endPoint y: 145, distance: 340.6
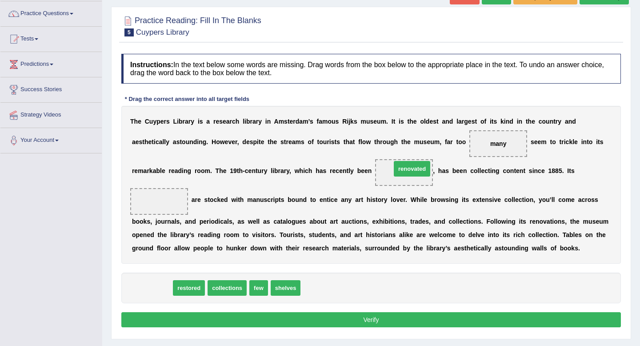
drag, startPoint x: 155, startPoint y: 290, endPoint x: 415, endPoint y: 171, distance: 286.0
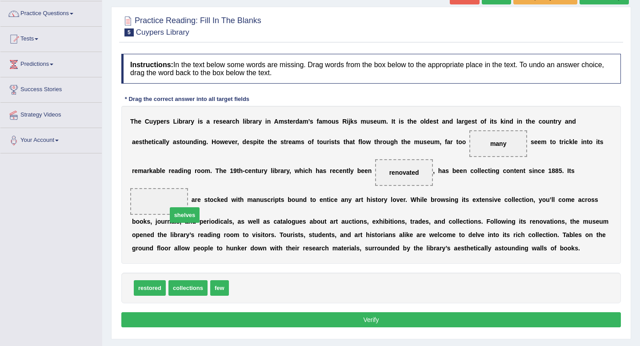
drag, startPoint x: 242, startPoint y: 288, endPoint x: 156, endPoint y: 202, distance: 122.6
click at [183, 325] on button "Verify" at bounding box center [371, 319] width 500 height 15
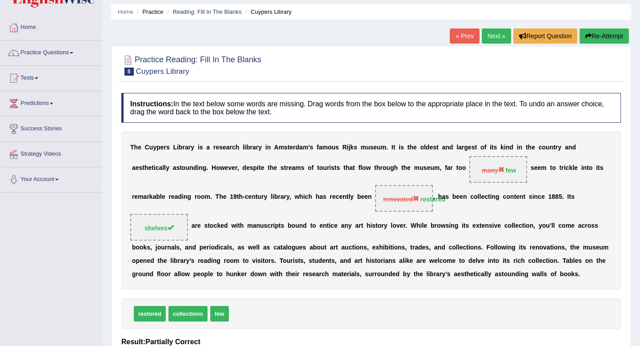
scroll to position [0, 0]
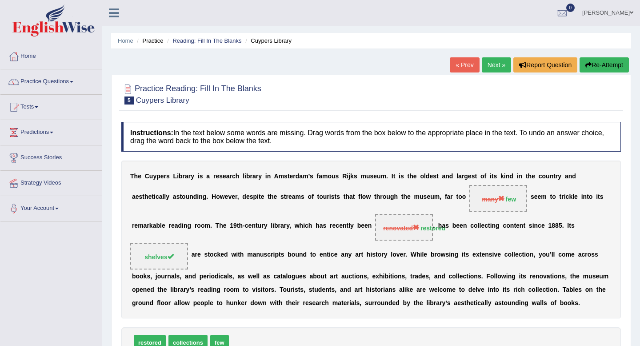
click at [490, 70] on link "Next »" at bounding box center [496, 64] width 29 height 15
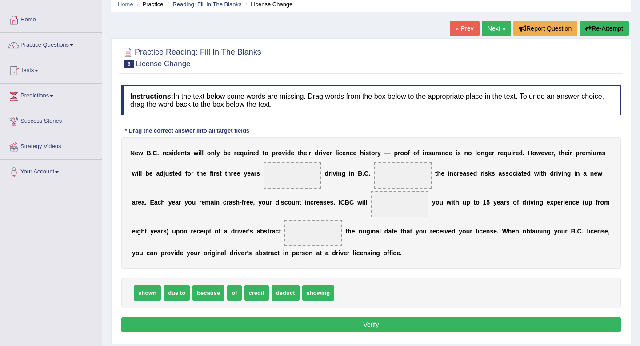
scroll to position [37, 0]
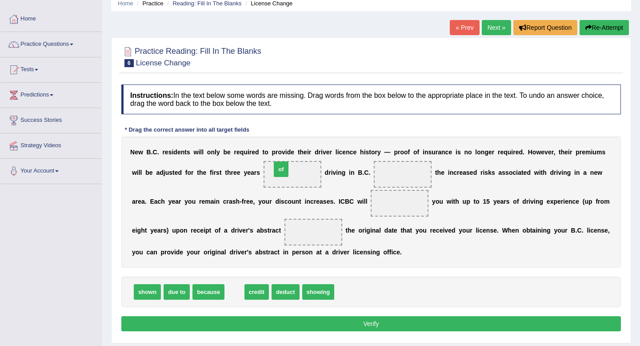
drag, startPoint x: 231, startPoint y: 295, endPoint x: 277, endPoint y: 170, distance: 133.3
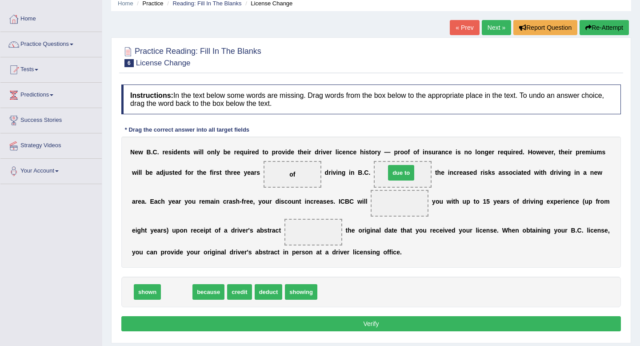
drag, startPoint x: 180, startPoint y: 291, endPoint x: 404, endPoint y: 173, distance: 253.3
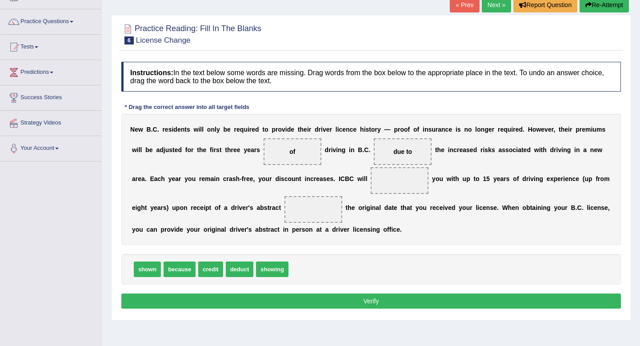
scroll to position [60, 0]
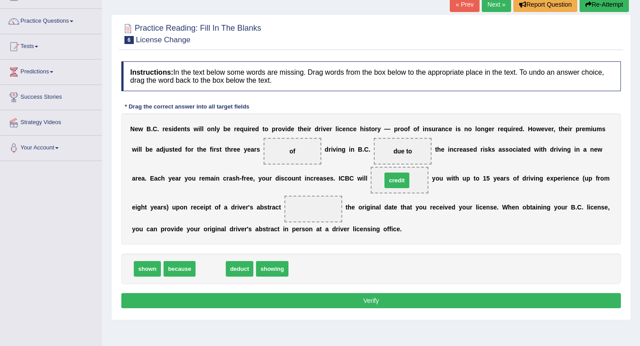
drag, startPoint x: 205, startPoint y: 268, endPoint x: 391, endPoint y: 180, distance: 205.9
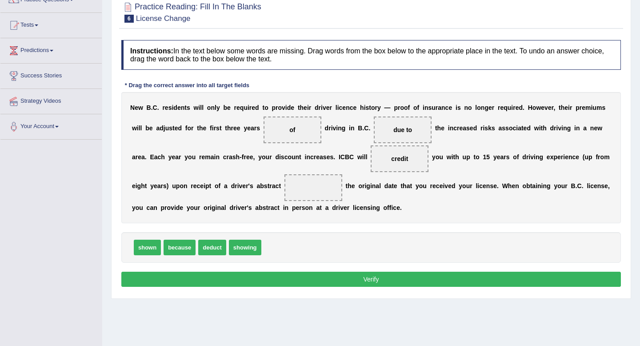
scroll to position [88, 0]
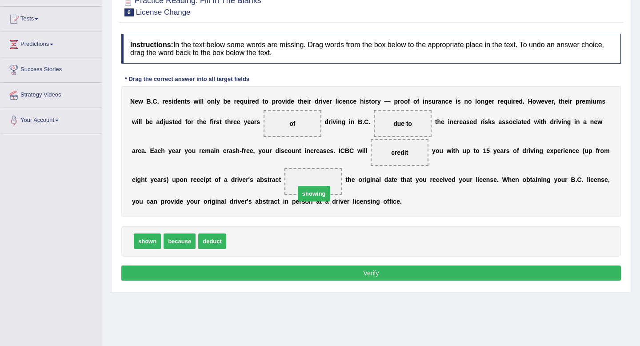
drag, startPoint x: 245, startPoint y: 239, endPoint x: 313, endPoint y: 191, distance: 83.6
click at [282, 268] on button "Verify" at bounding box center [371, 272] width 500 height 15
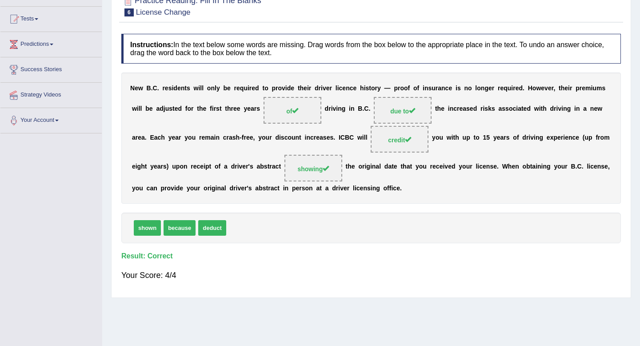
scroll to position [0, 0]
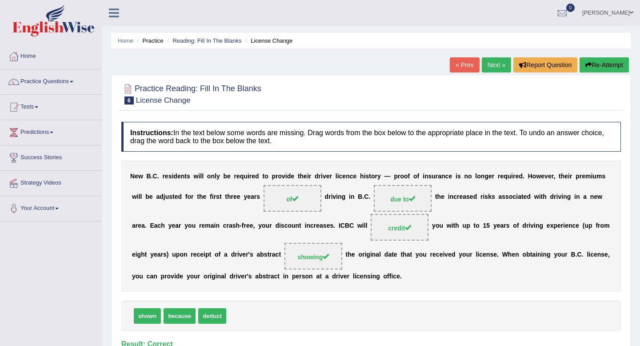
click at [494, 66] on link "Next »" at bounding box center [496, 64] width 29 height 15
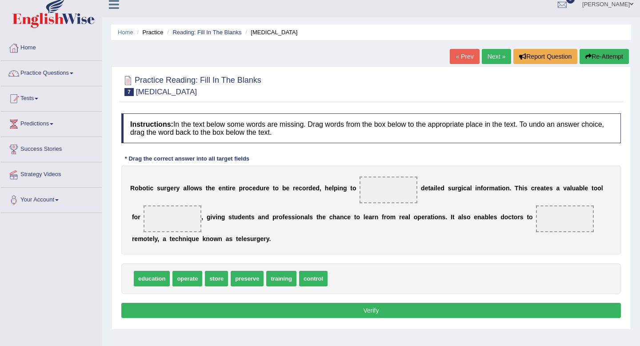
scroll to position [9, 0]
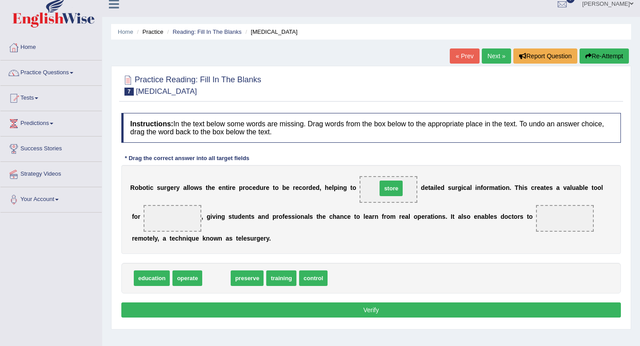
drag, startPoint x: 220, startPoint y: 276, endPoint x: 394, endPoint y: 187, distance: 195.8
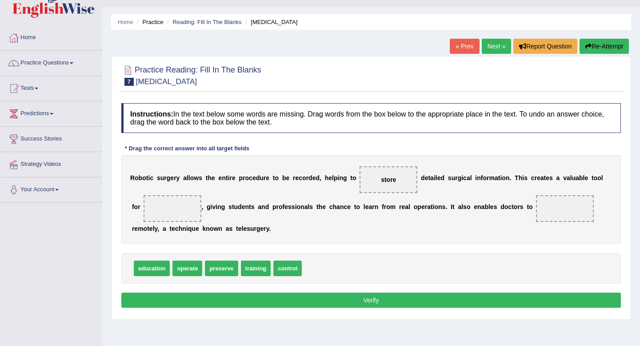
scroll to position [19, 0]
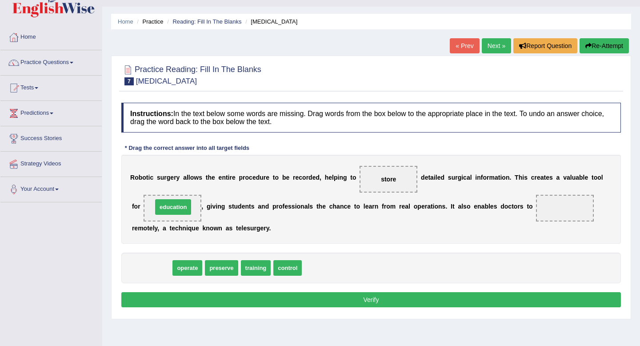
drag, startPoint x: 148, startPoint y: 274, endPoint x: 169, endPoint y: 213, distance: 64.5
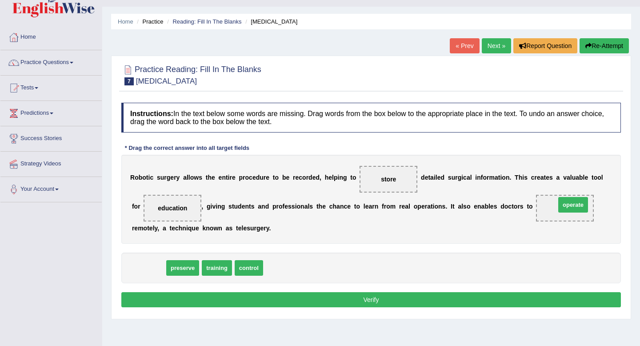
drag, startPoint x: 148, startPoint y: 271, endPoint x: 573, endPoint y: 208, distance: 429.1
click at [386, 297] on button "Verify" at bounding box center [371, 299] width 500 height 15
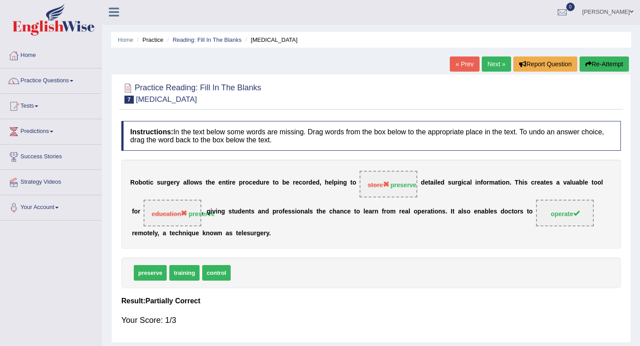
scroll to position [0, 0]
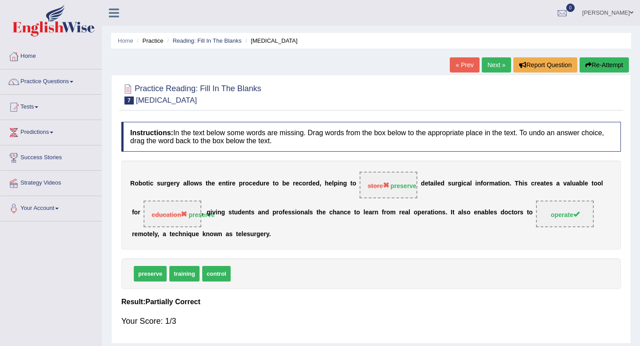
click at [591, 66] on button "Re-Attempt" at bounding box center [604, 64] width 49 height 15
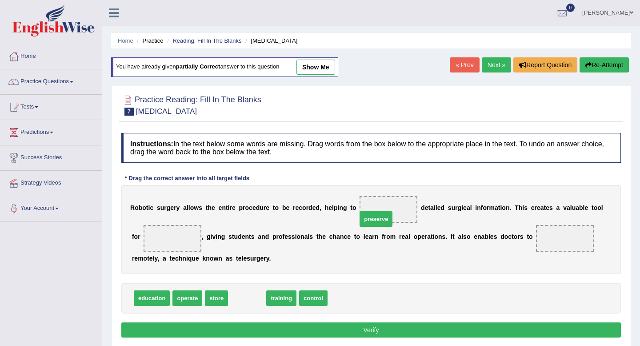
drag, startPoint x: 249, startPoint y: 298, endPoint x: 377, endPoint y: 215, distance: 152.8
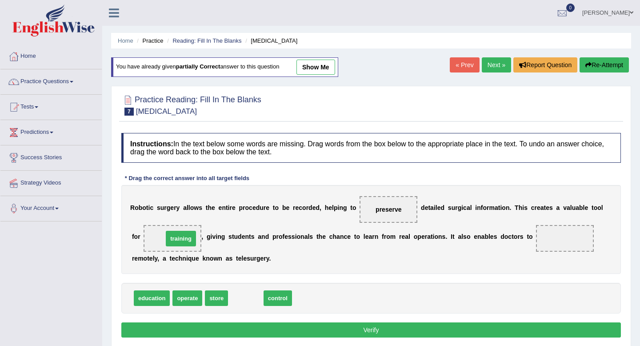
drag, startPoint x: 253, startPoint y: 300, endPoint x: 188, endPoint y: 241, distance: 88.1
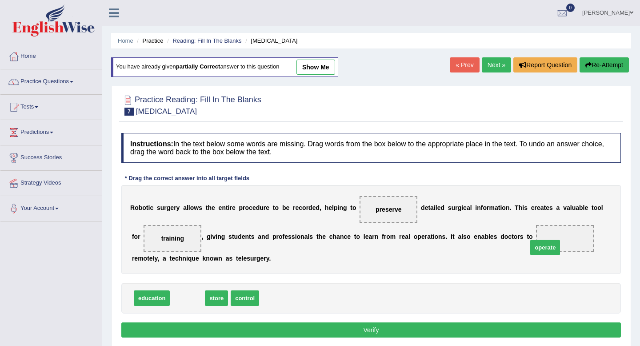
drag, startPoint x: 192, startPoint y: 300, endPoint x: 554, endPoint y: 247, distance: 365.7
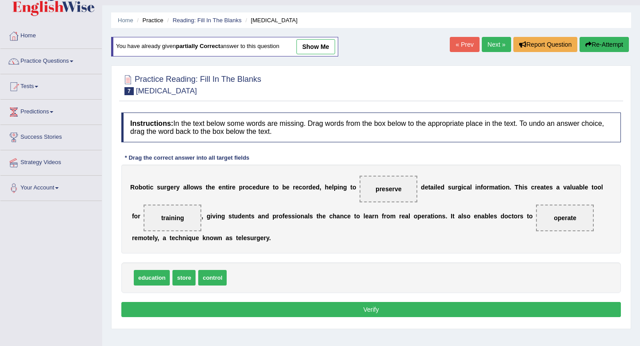
scroll to position [22, 0]
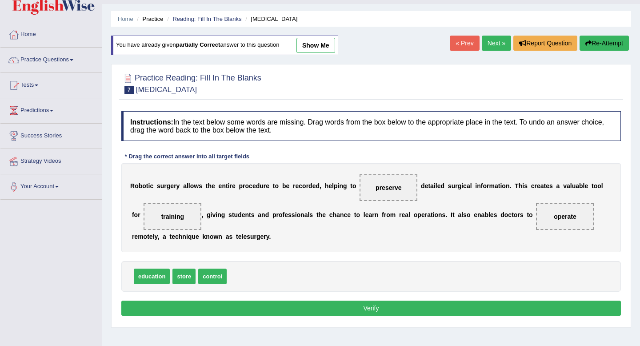
click at [356, 307] on button "Verify" at bounding box center [371, 307] width 500 height 15
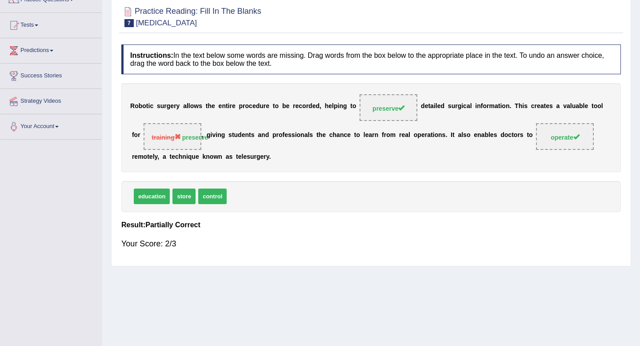
scroll to position [3, 0]
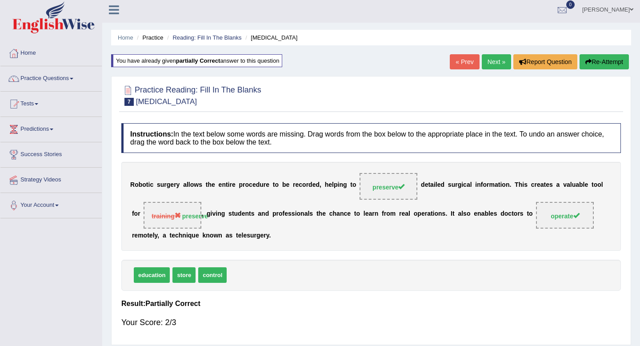
click at [486, 61] on link "Next »" at bounding box center [496, 61] width 29 height 15
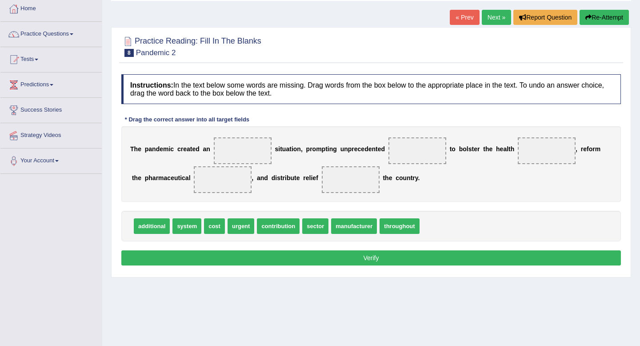
scroll to position [48, 0]
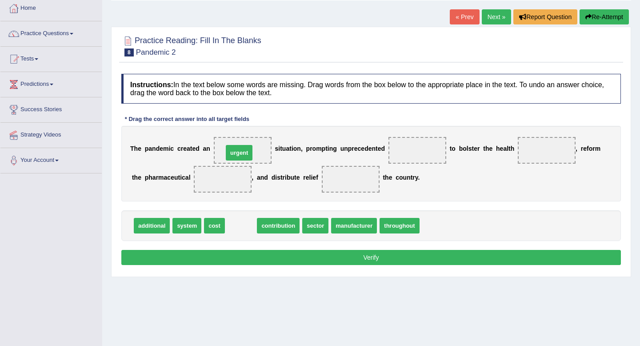
drag, startPoint x: 240, startPoint y: 228, endPoint x: 239, endPoint y: 155, distance: 72.9
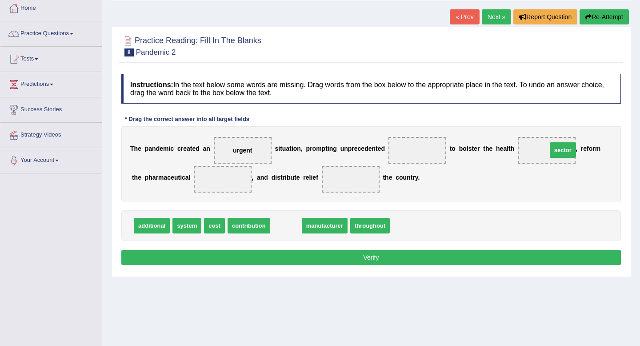
drag, startPoint x: 284, startPoint y: 231, endPoint x: 561, endPoint y: 156, distance: 286.9
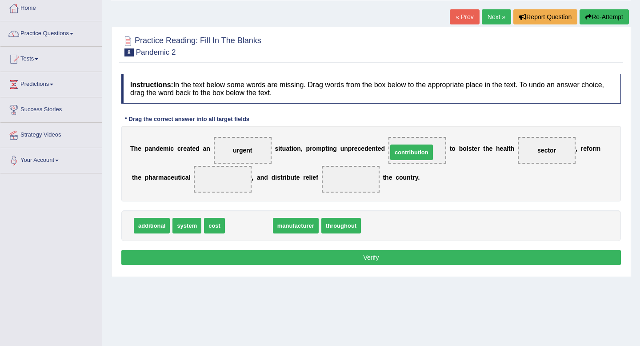
drag, startPoint x: 241, startPoint y: 225, endPoint x: 404, endPoint y: 152, distance: 178.4
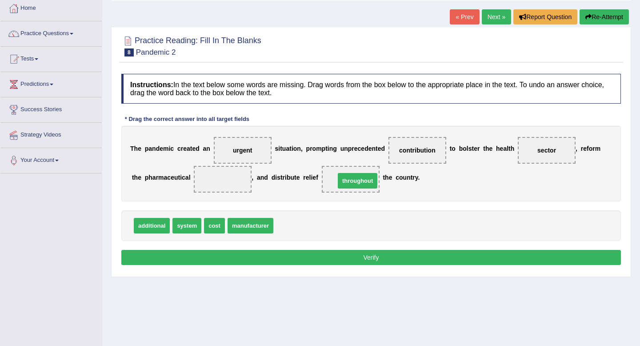
drag, startPoint x: 293, startPoint y: 228, endPoint x: 354, endPoint y: 183, distance: 75.9
drag, startPoint x: 216, startPoint y: 226, endPoint x: 217, endPoint y: 178, distance: 48.0
click at [182, 258] on button "Verify" at bounding box center [371, 257] width 500 height 15
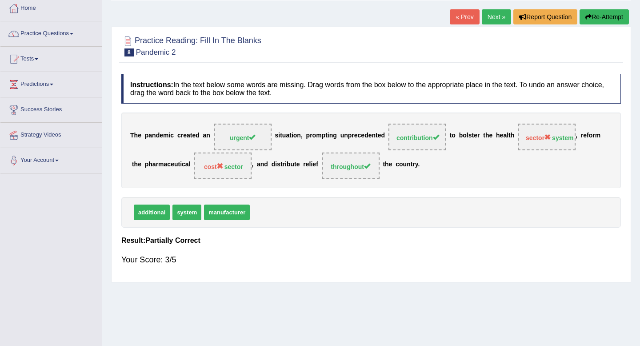
scroll to position [0, 0]
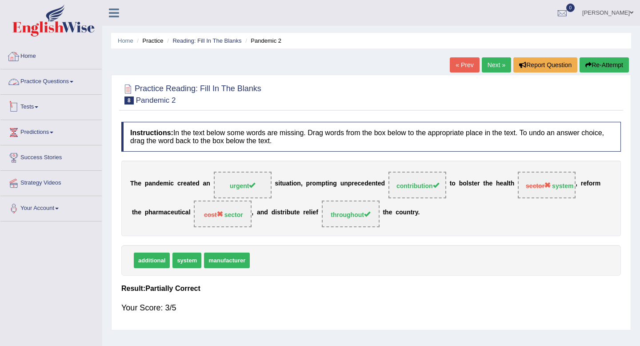
click at [41, 84] on link "Practice Questions" at bounding box center [50, 80] width 101 height 22
